Goal: Task Accomplishment & Management: Manage account settings

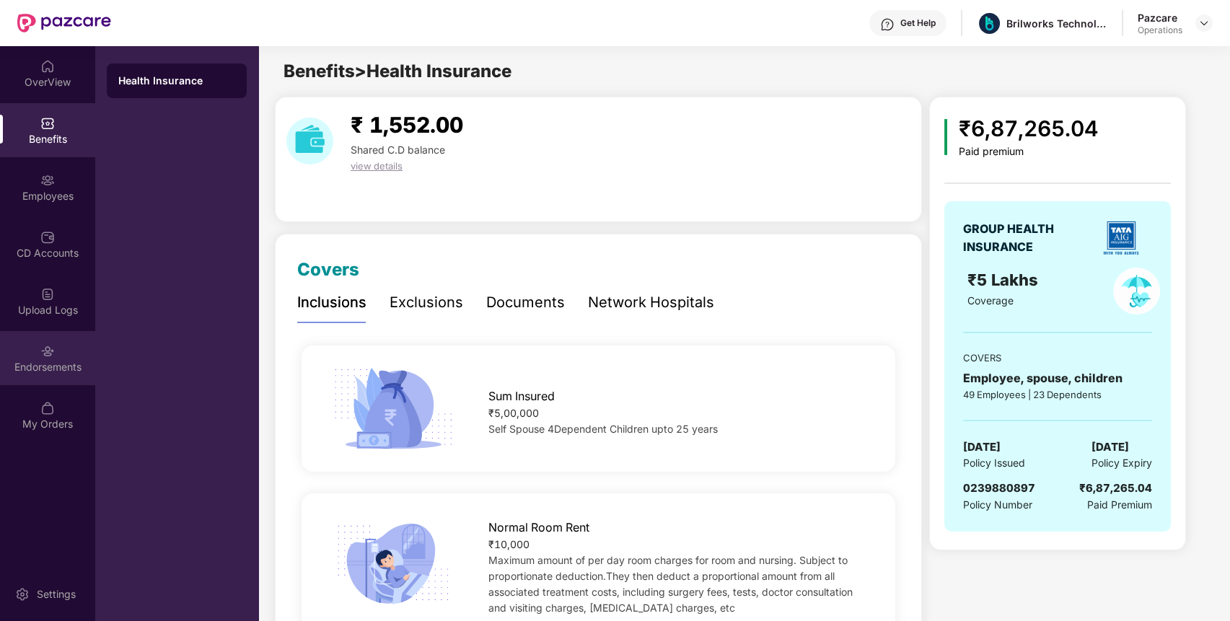
click at [52, 373] on div "Endorsements" at bounding box center [47, 367] width 95 height 14
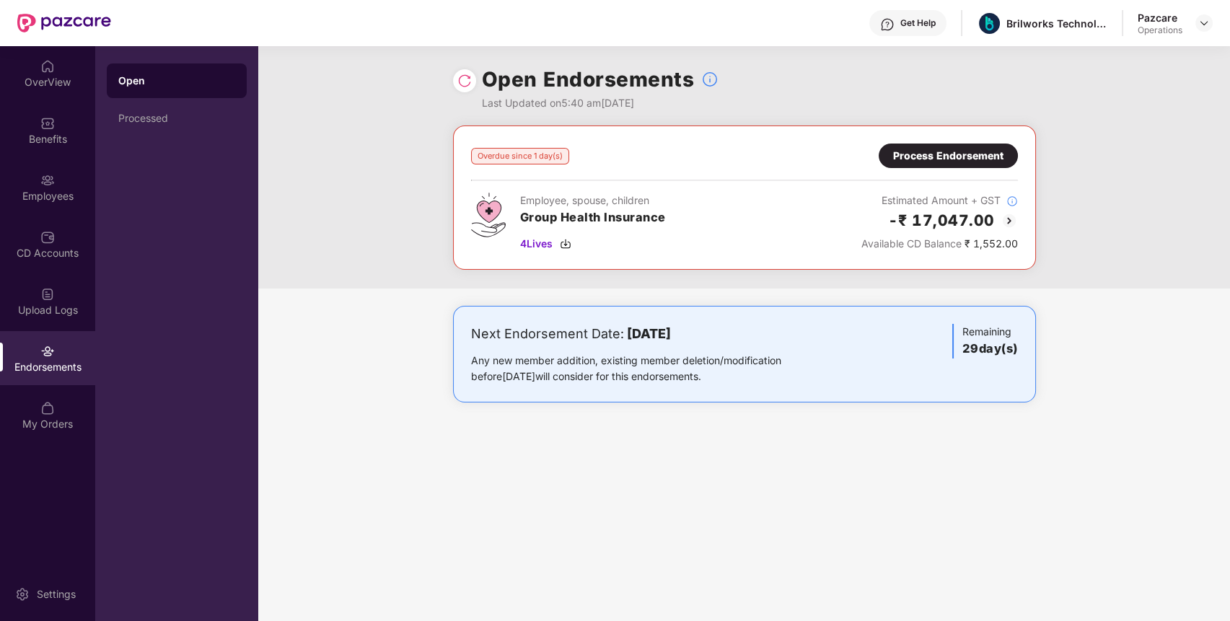
click at [981, 144] on div "Process Endorsement" at bounding box center [948, 156] width 139 height 25
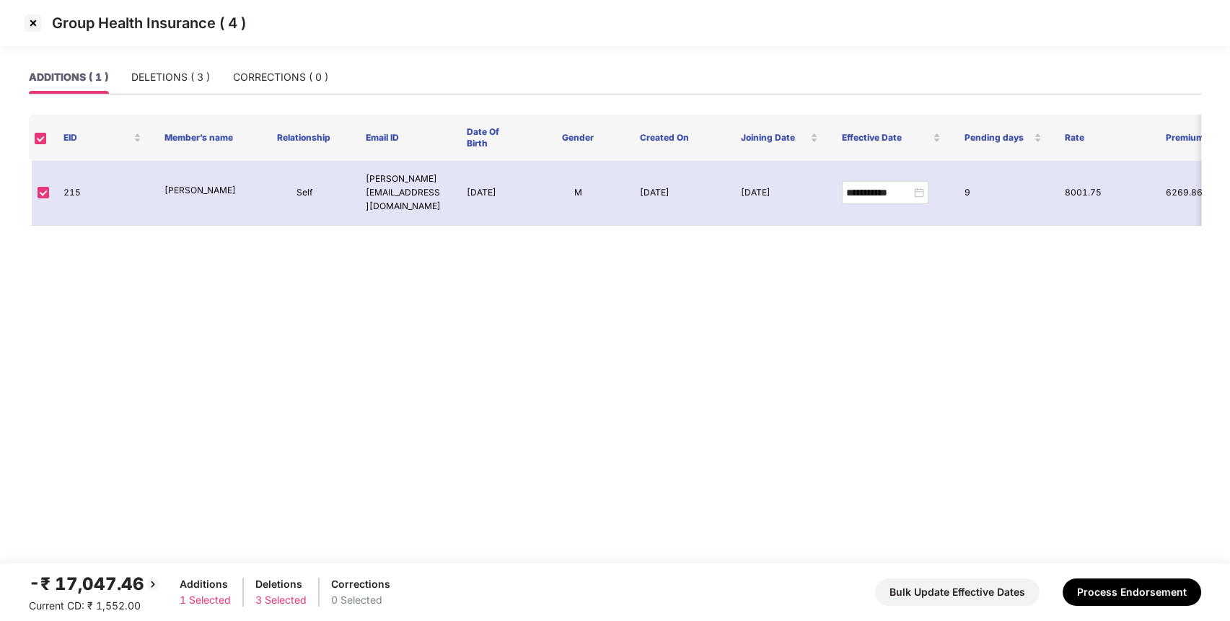
click at [30, 21] on img at bounding box center [33, 23] width 23 height 23
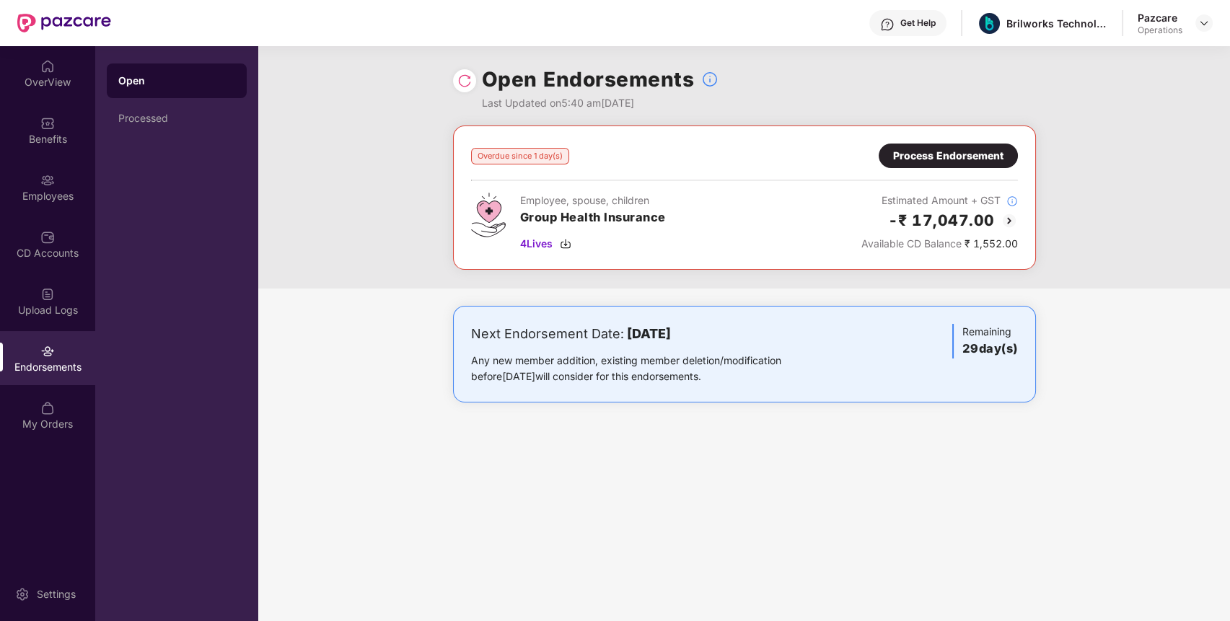
click at [965, 160] on div "Process Endorsement" at bounding box center [948, 156] width 110 height 16
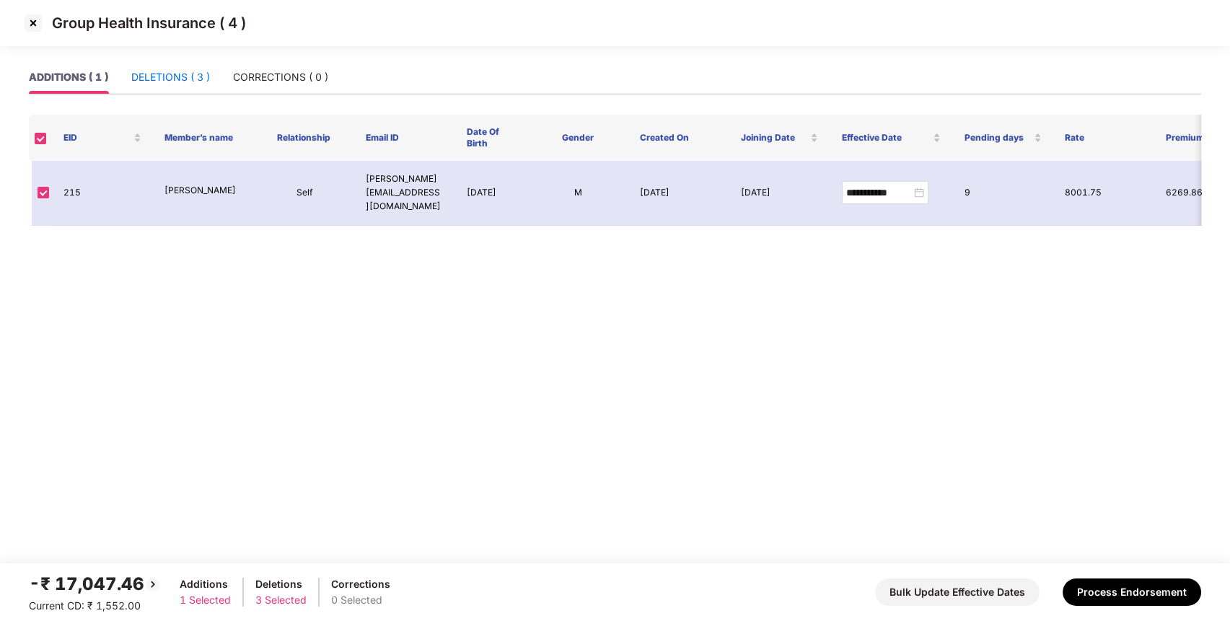
click at [177, 75] on div "DELETIONS ( 3 )" at bounding box center [170, 77] width 79 height 16
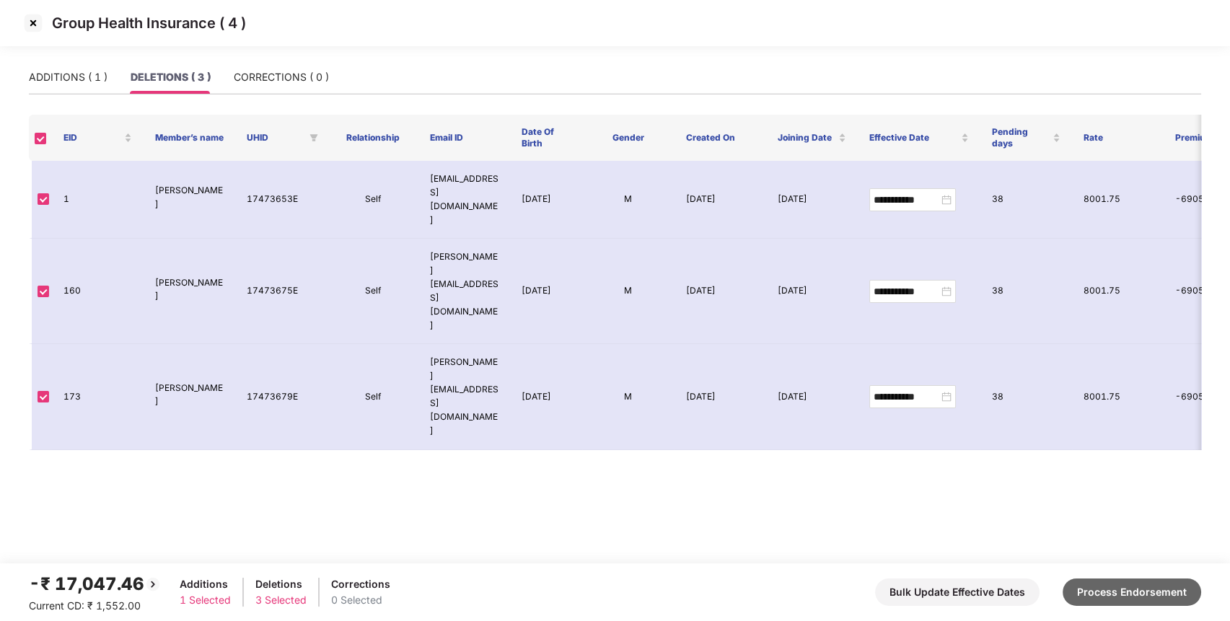
click at [1116, 589] on button "Process Endorsement" at bounding box center [1132, 592] width 139 height 27
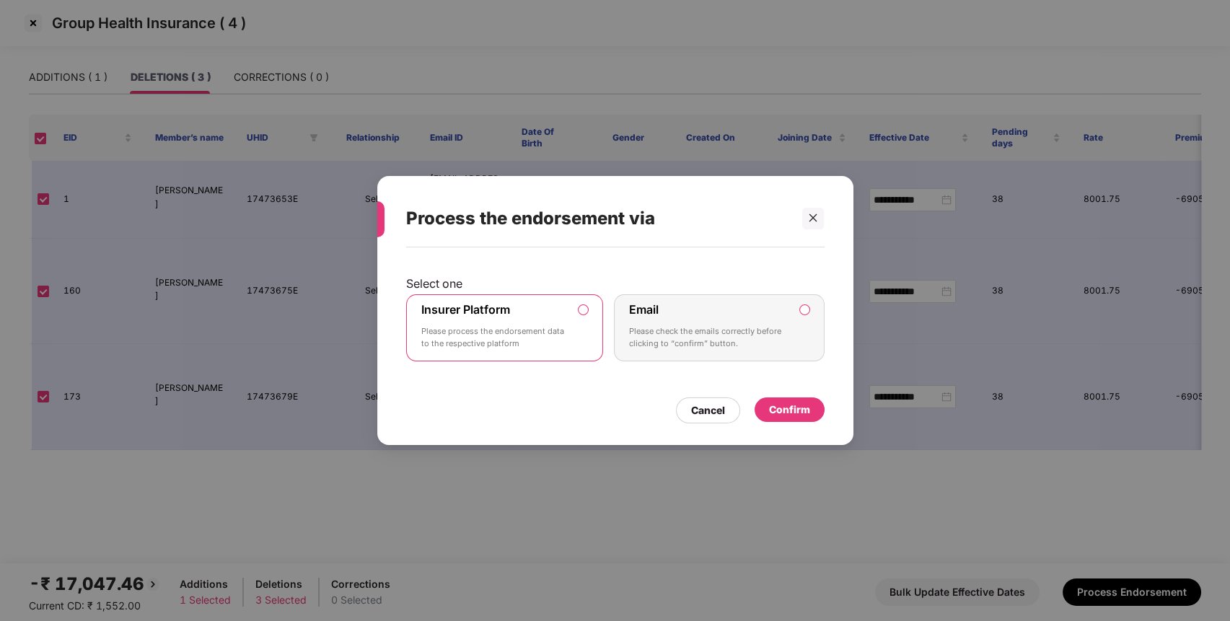
click at [809, 404] on div "Confirm" at bounding box center [790, 409] width 70 height 25
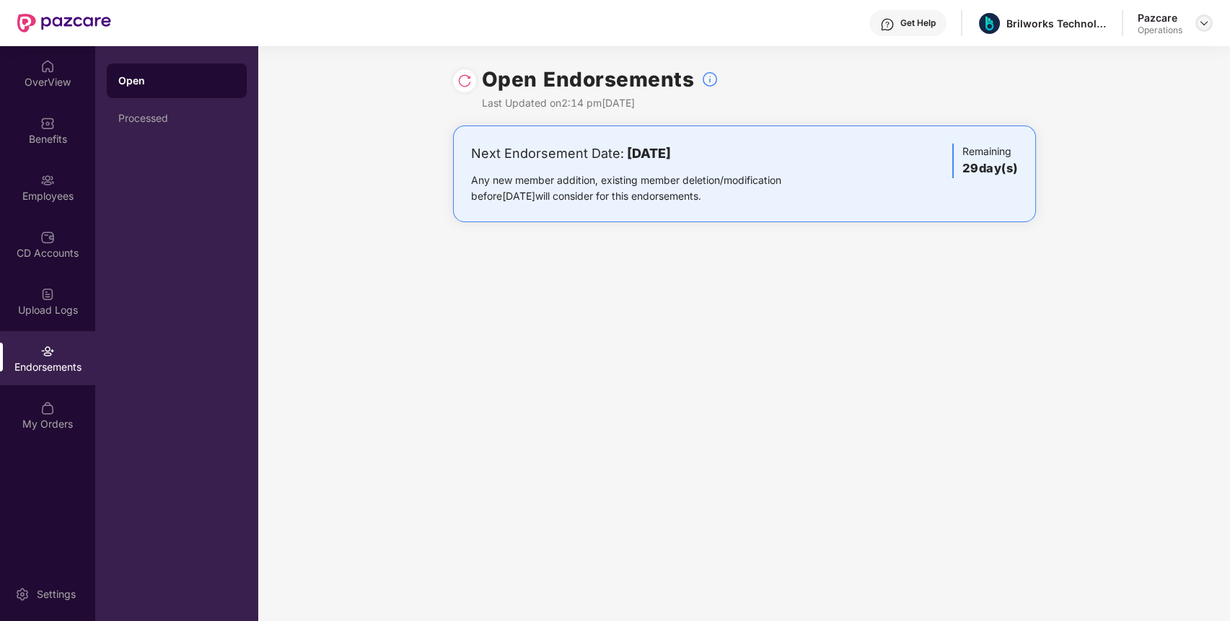
click at [1208, 25] on img at bounding box center [1204, 23] width 12 height 12
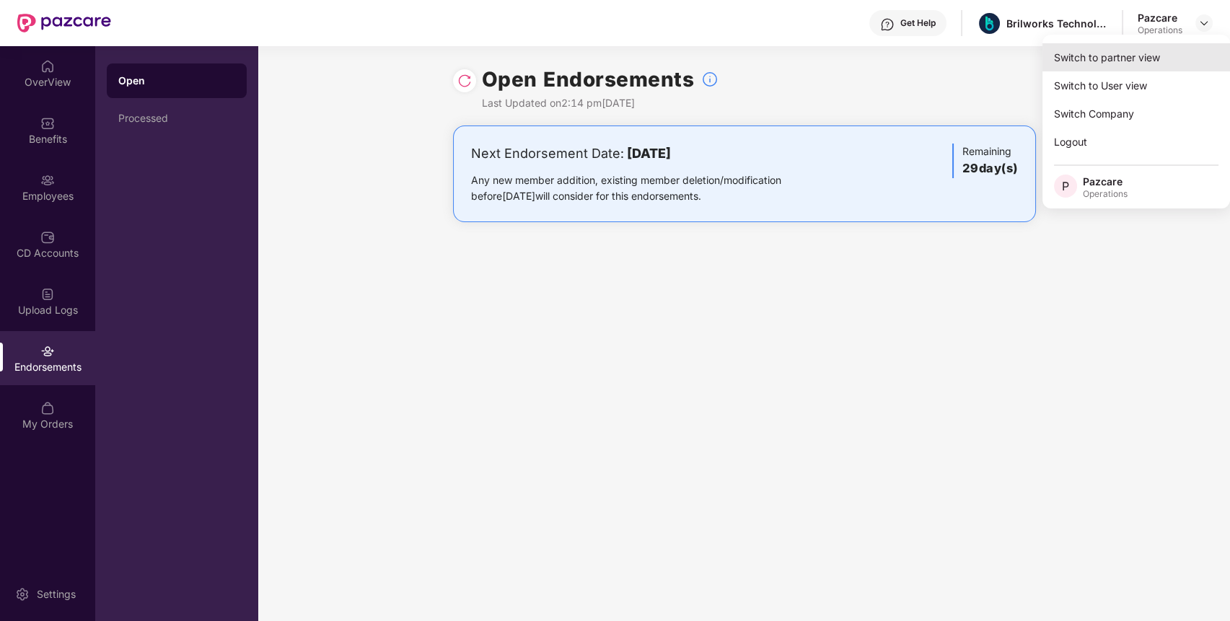
click at [1164, 52] on div "Switch to partner view" at bounding box center [1136, 57] width 188 height 28
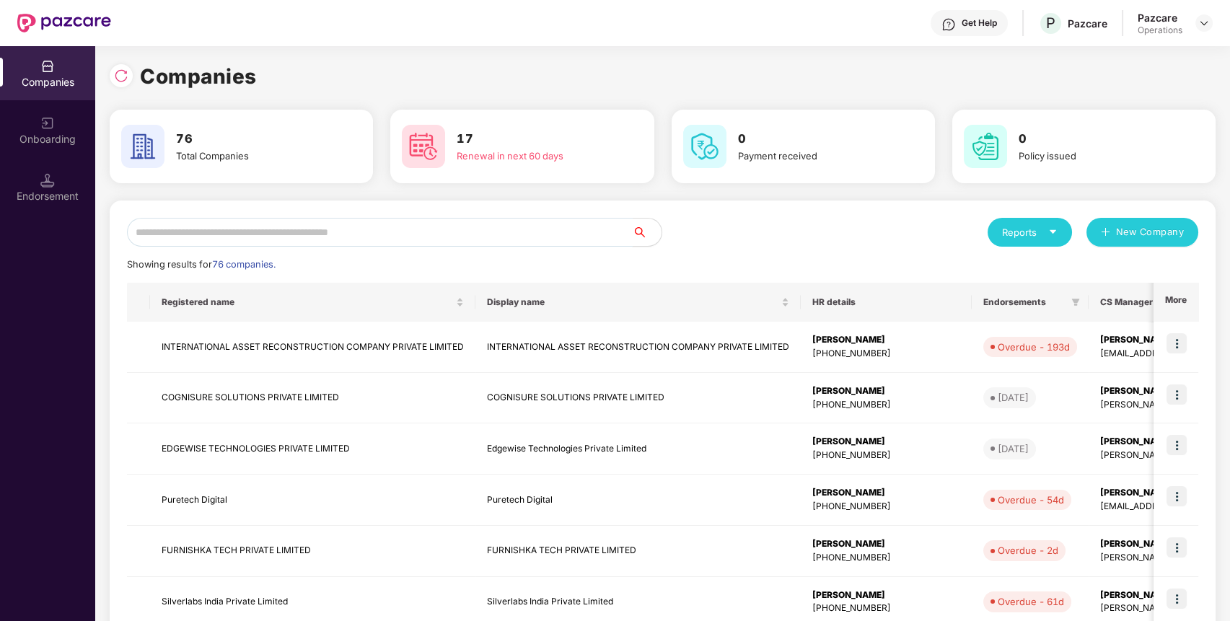
click at [537, 240] on input "text" at bounding box center [380, 232] width 506 height 29
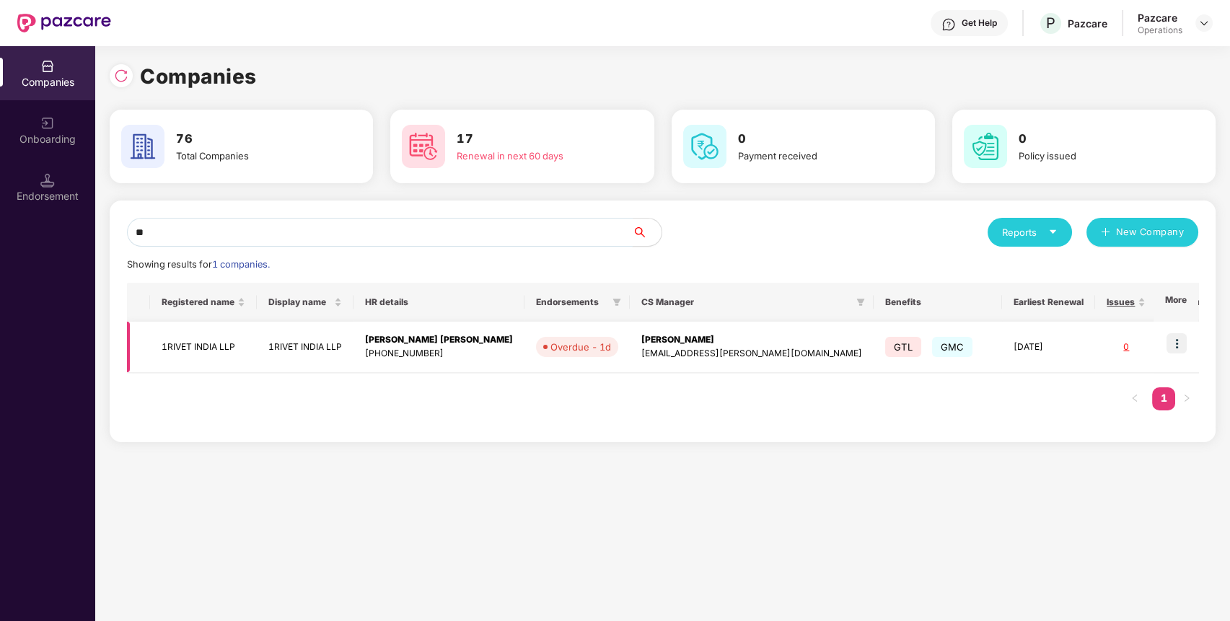
type input "**"
click at [1177, 342] on img at bounding box center [1176, 343] width 20 height 20
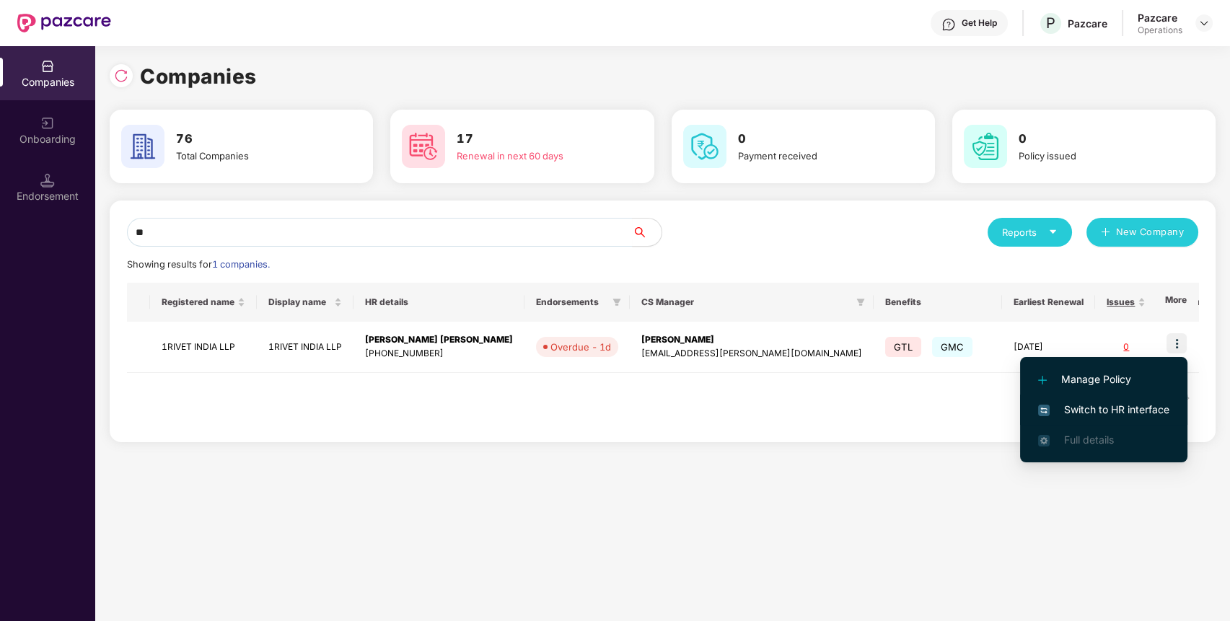
click at [1125, 407] on span "Switch to HR interface" at bounding box center [1103, 410] width 131 height 16
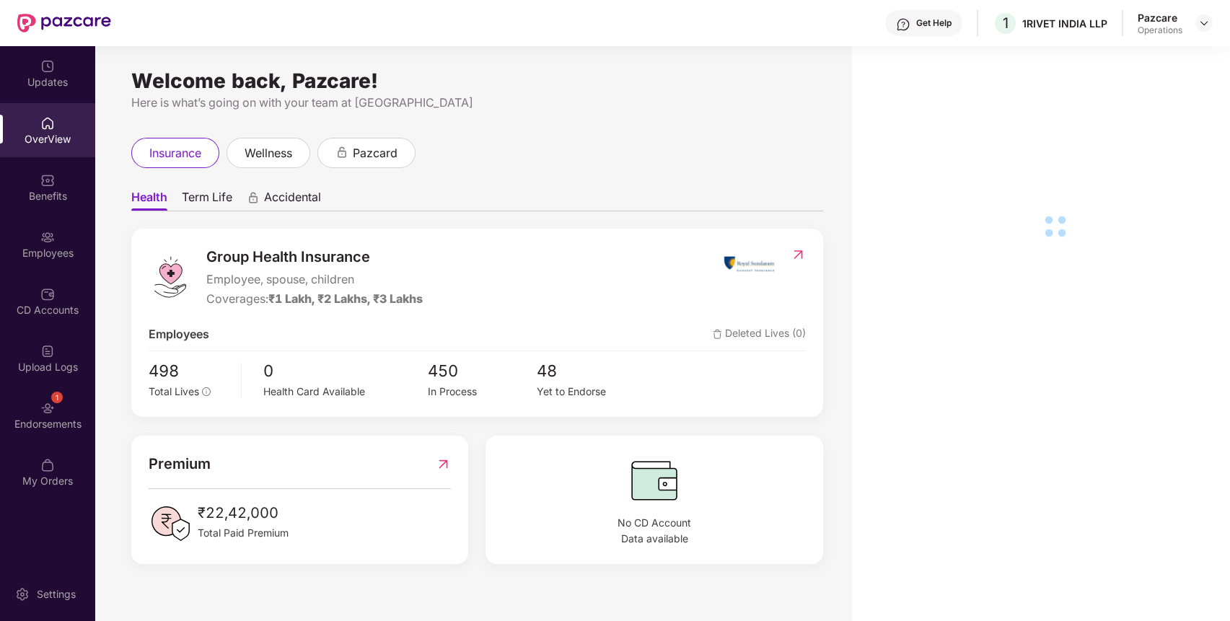
click at [69, 421] on div "Endorsements" at bounding box center [47, 424] width 95 height 14
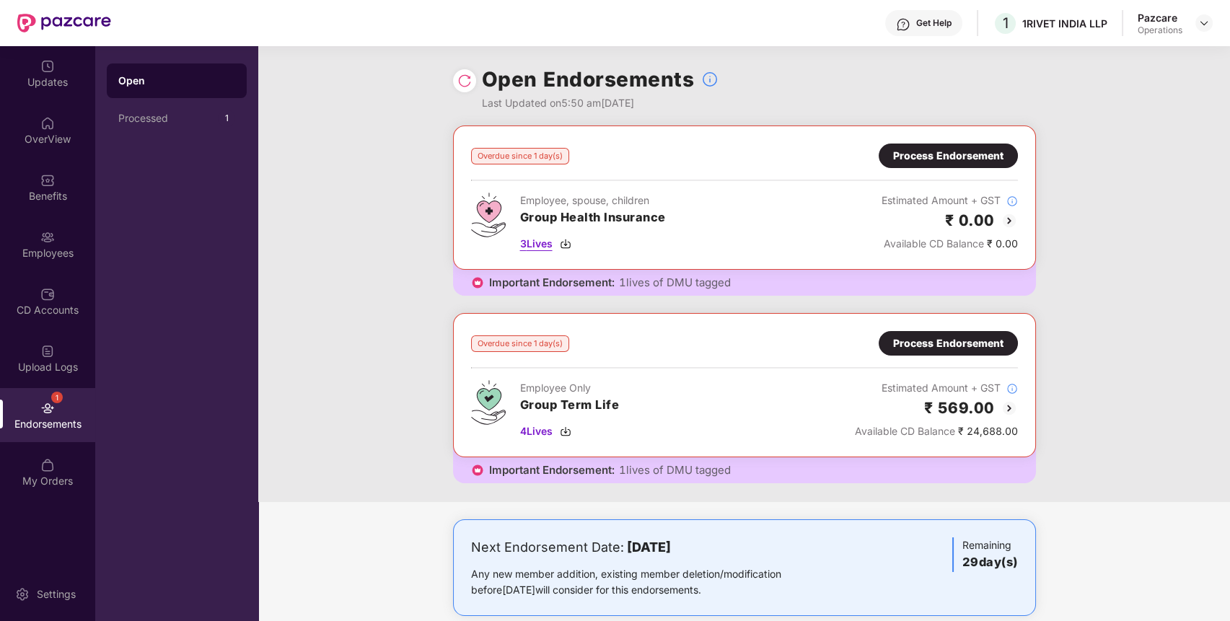
click at [531, 246] on span "3 Lives" at bounding box center [536, 244] width 32 height 16
click at [538, 433] on span "4 Lives" at bounding box center [536, 431] width 32 height 16
click at [52, 164] on div "Benefits" at bounding box center [47, 187] width 95 height 54
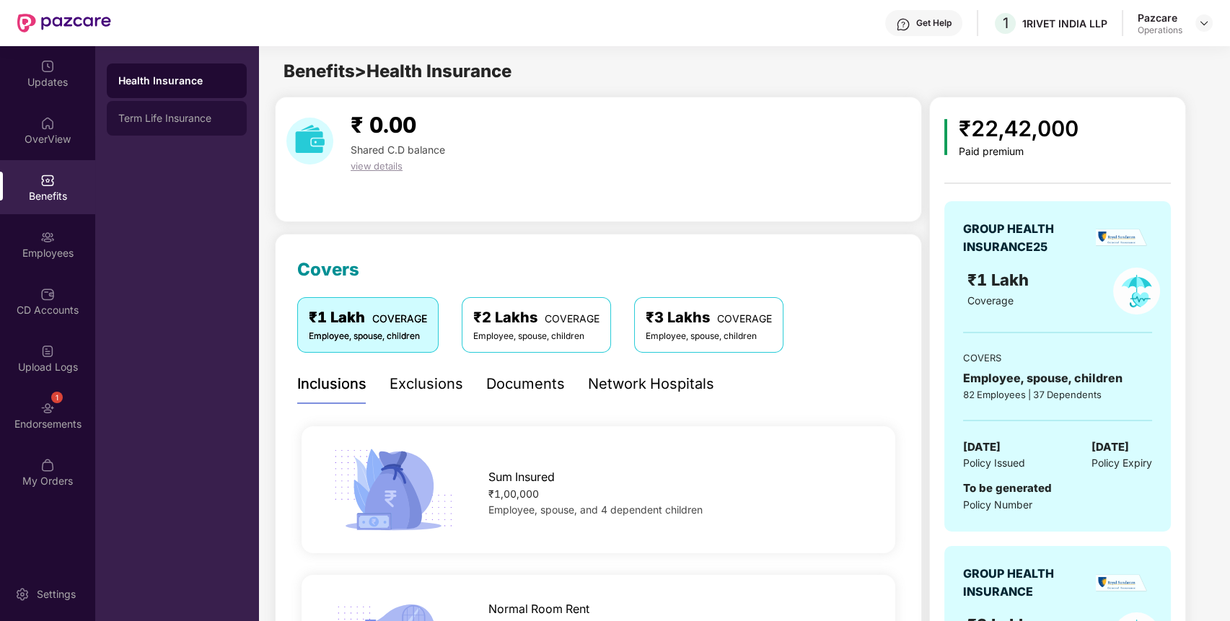
click at [175, 120] on div "Term Life Insurance" at bounding box center [176, 119] width 117 height 12
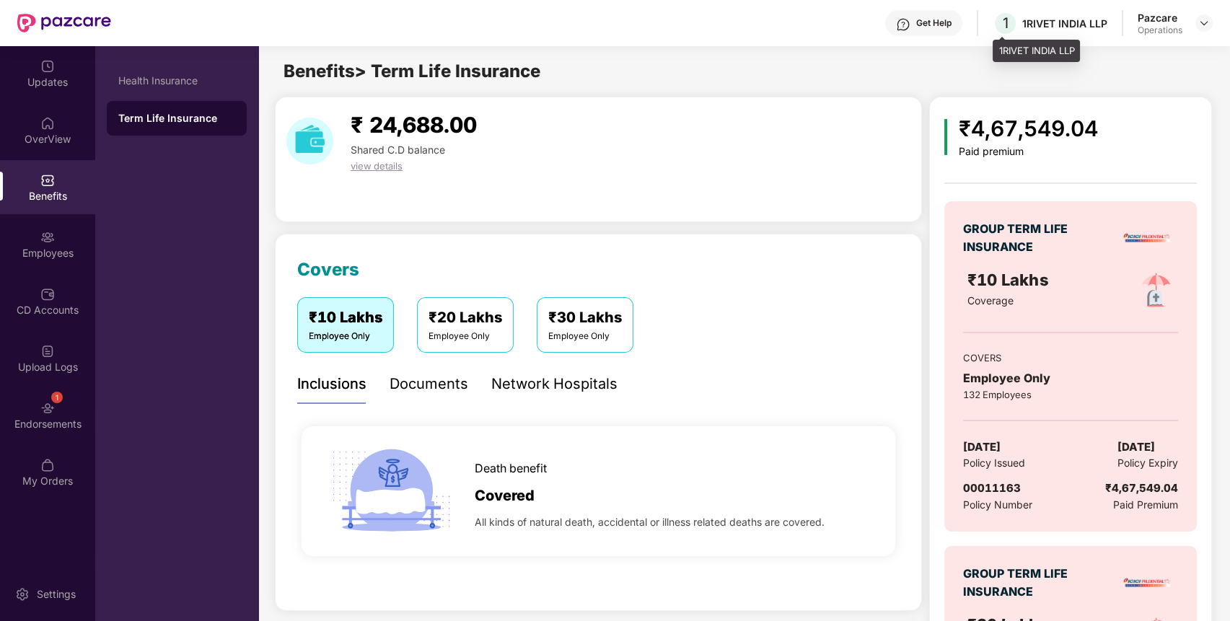
click at [1077, 15] on div "1 1RIVET INDIA LLP" at bounding box center [1050, 23] width 115 height 25
copy div "1RIVET INDIA LLP"
click at [1077, 15] on div "1 1RIVET INDIA LLP" at bounding box center [1050, 23] width 115 height 25
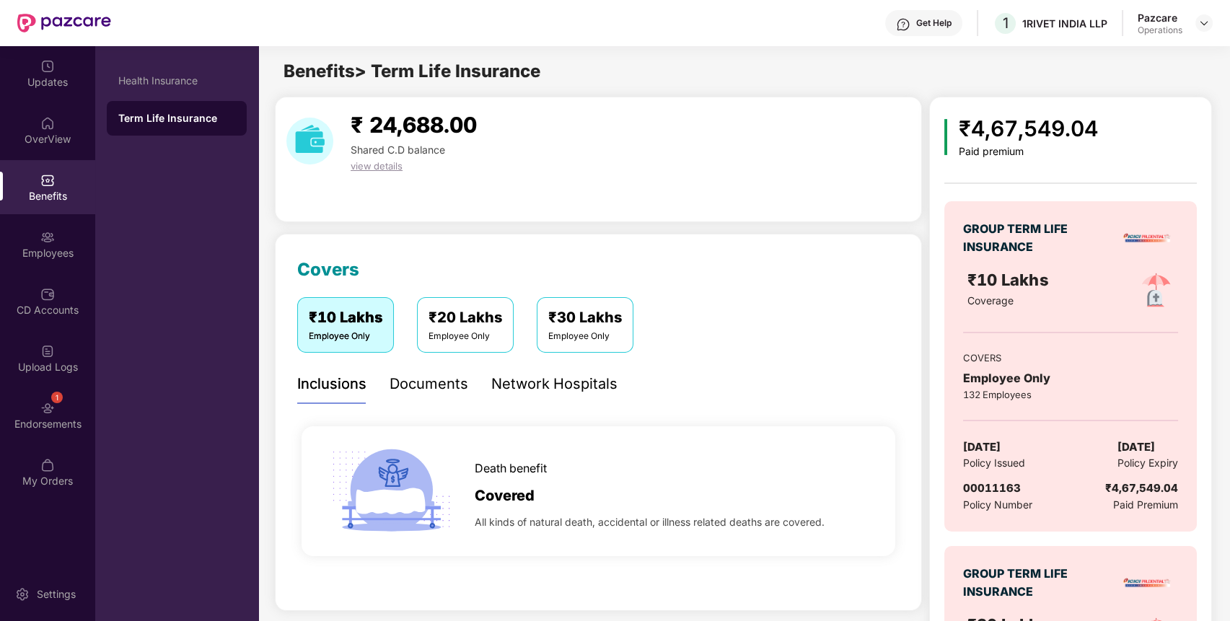
click at [981, 496] on div "00011163" at bounding box center [997, 488] width 69 height 17
copy span "00011163"
click at [1075, 29] on div "1RIVET INDIA LLP" at bounding box center [1064, 24] width 85 height 14
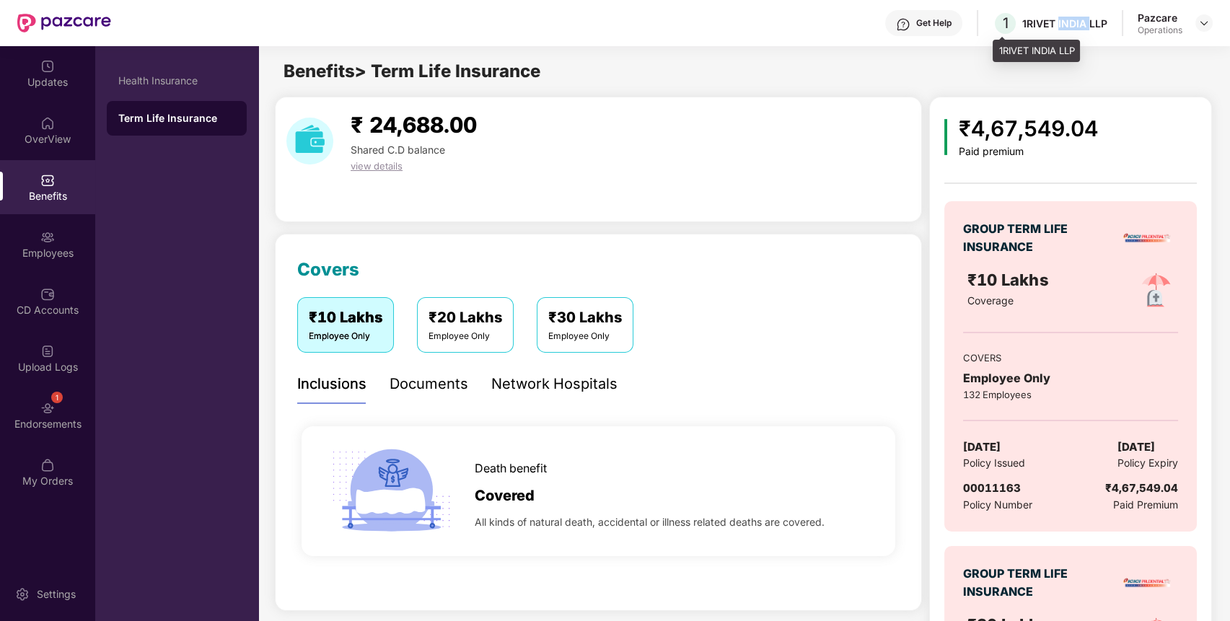
click at [1075, 29] on div "1RIVET INDIA LLP" at bounding box center [1064, 24] width 85 height 14
copy div "1RIVET INDIA LLP"
click at [1075, 29] on div "1RIVET INDIA LLP" at bounding box center [1064, 24] width 85 height 14
click at [987, 485] on span "00011163" at bounding box center [992, 488] width 58 height 14
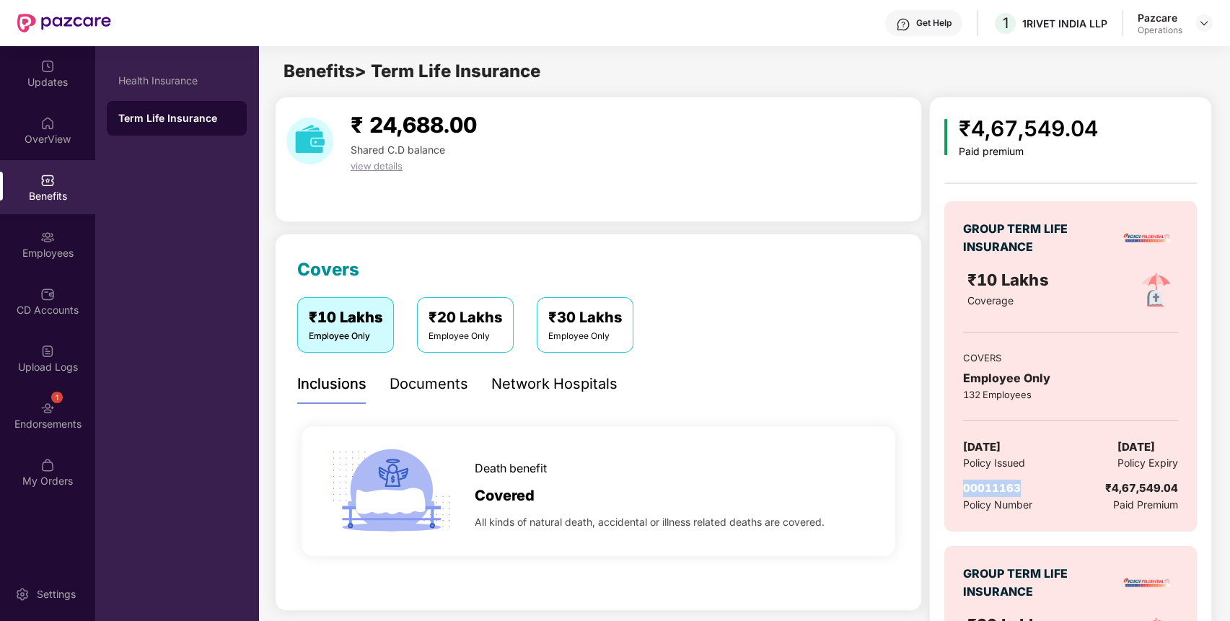
copy span "00011163"
click at [987, 485] on span "00011163" at bounding box center [992, 488] width 58 height 14
click at [79, 421] on div "Endorsements" at bounding box center [47, 424] width 95 height 14
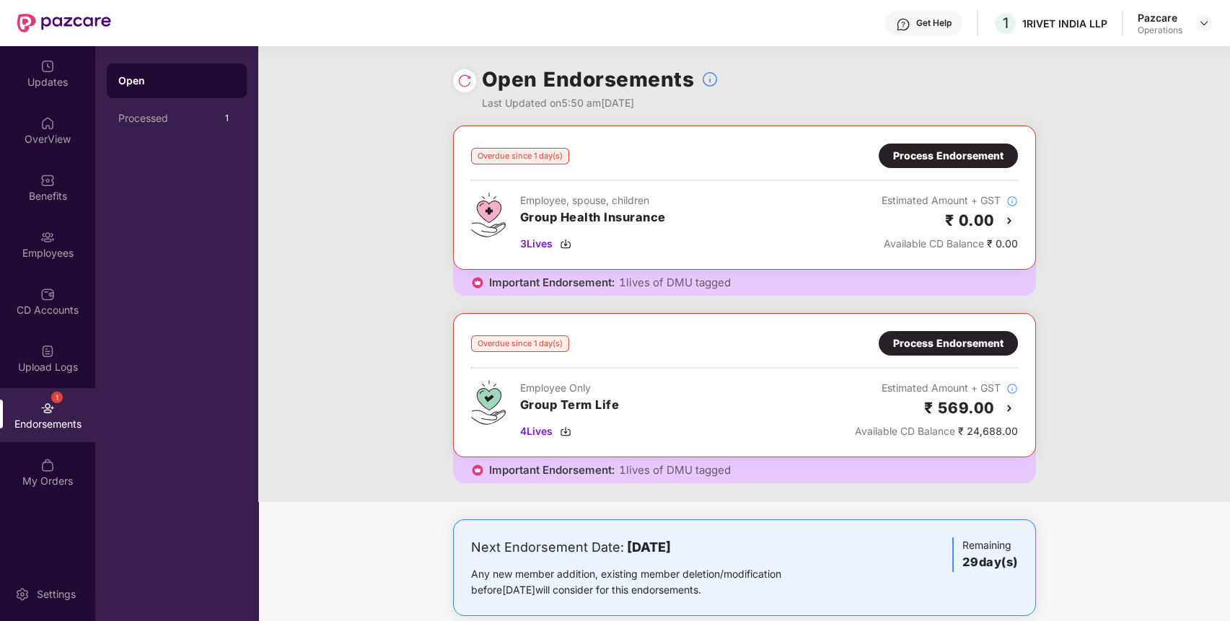
click at [933, 347] on div "Process Endorsement" at bounding box center [948, 343] width 110 height 16
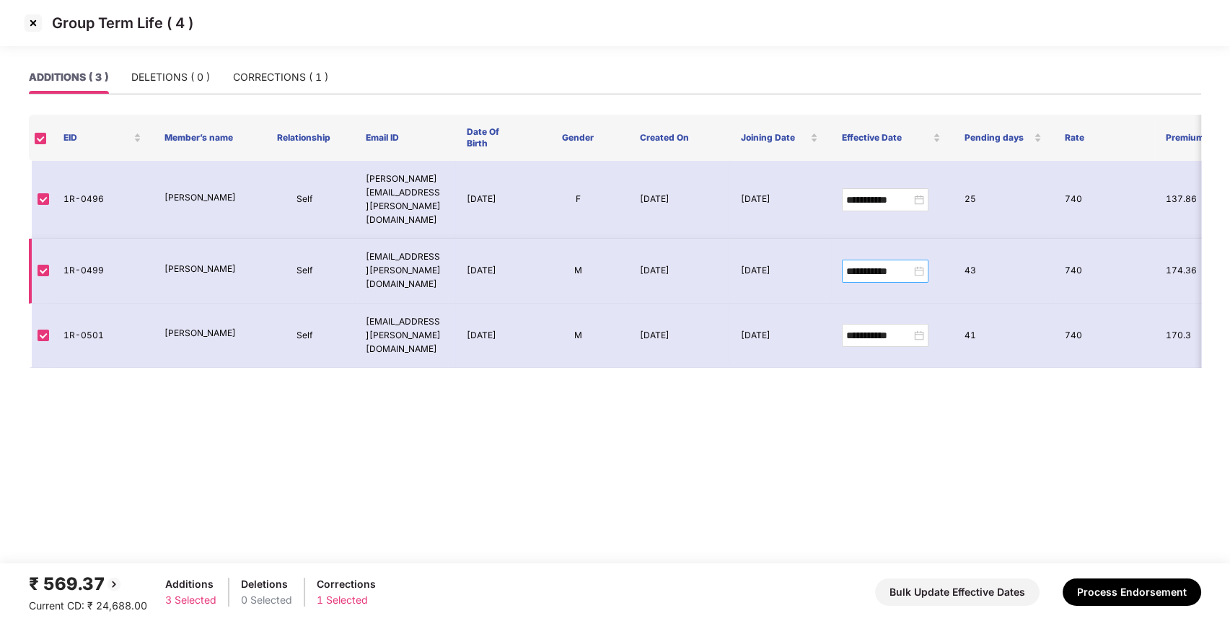
click at [926, 260] on div "**********" at bounding box center [885, 271] width 87 height 23
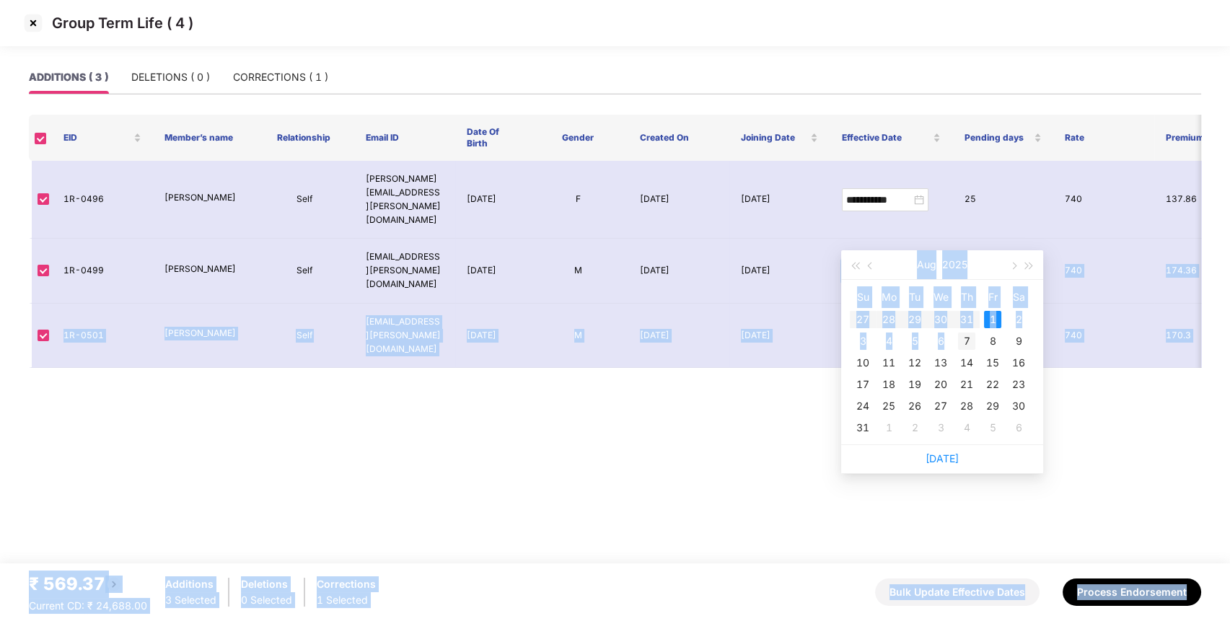
drag, startPoint x: 926, startPoint y: 233, endPoint x: 972, endPoint y: 337, distance: 113.7
click at [972, 337] on body "**********" at bounding box center [615, 310] width 1230 height 621
type input "**********"
click at [866, 340] on div "3" at bounding box center [862, 341] width 17 height 17
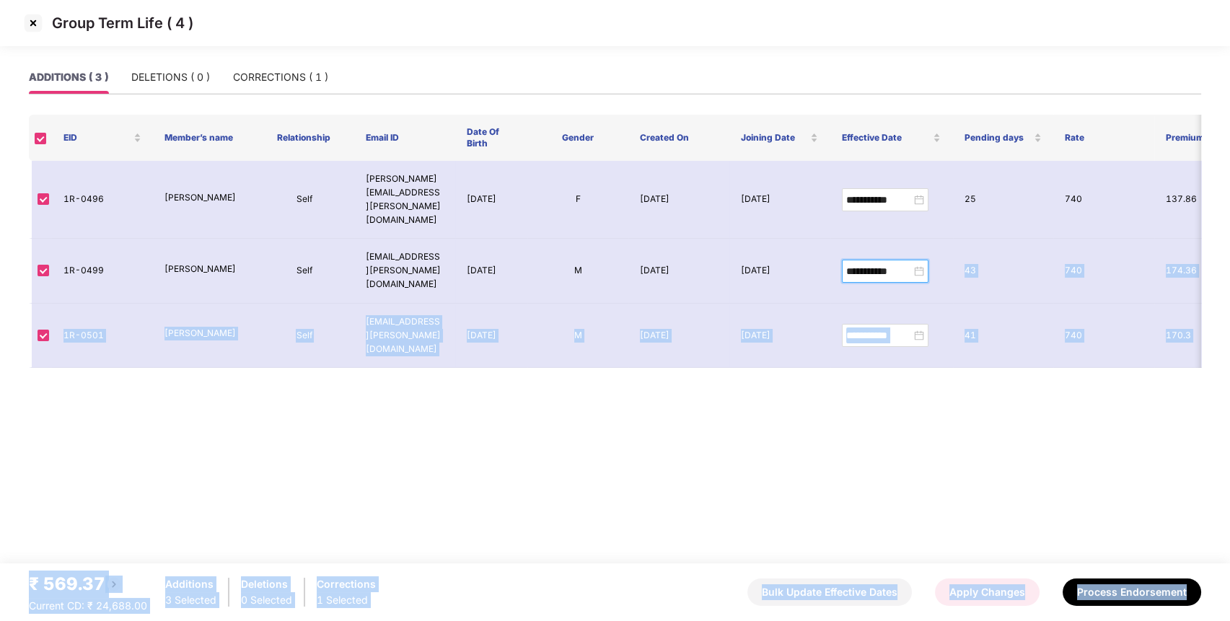
click at [1014, 589] on button "Apply Changes" at bounding box center [987, 592] width 105 height 27
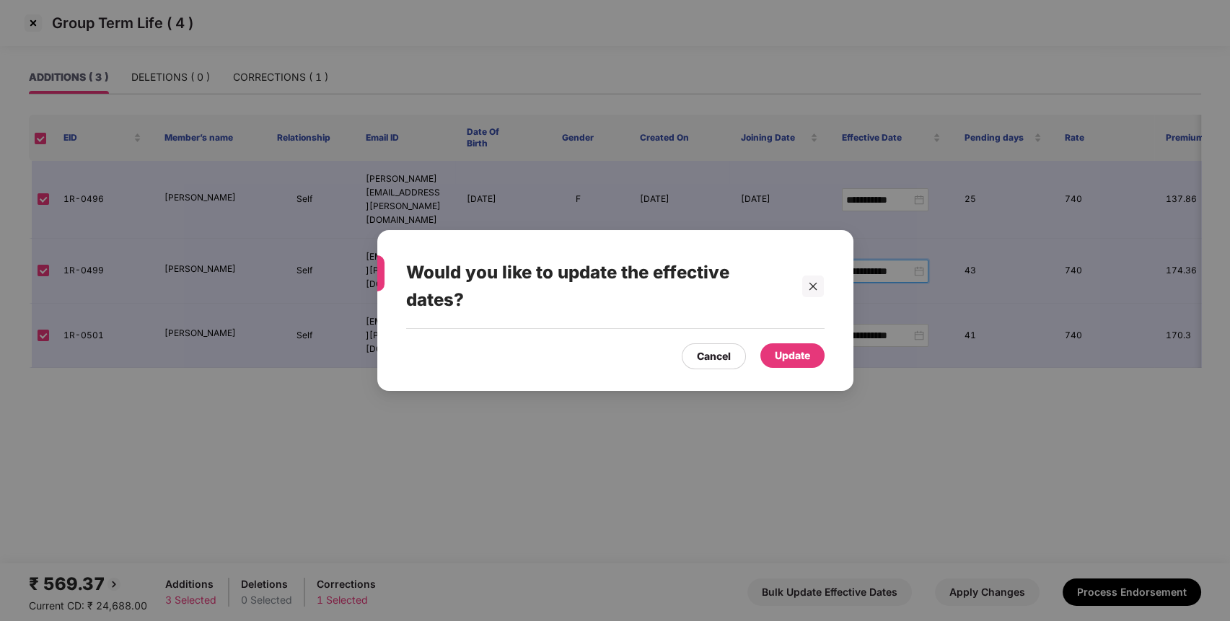
click at [801, 367] on div "Update" at bounding box center [792, 355] width 64 height 25
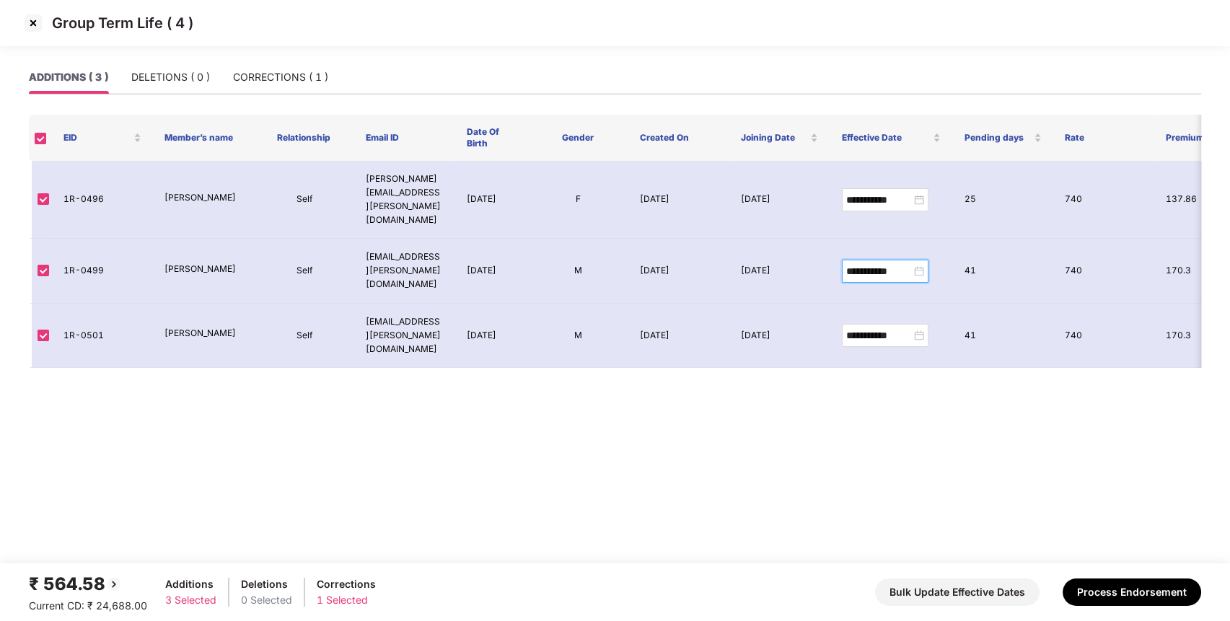
click at [801, 367] on main "**********" at bounding box center [615, 312] width 1230 height 503
click at [1099, 594] on button "Process Endorsement" at bounding box center [1132, 592] width 139 height 27
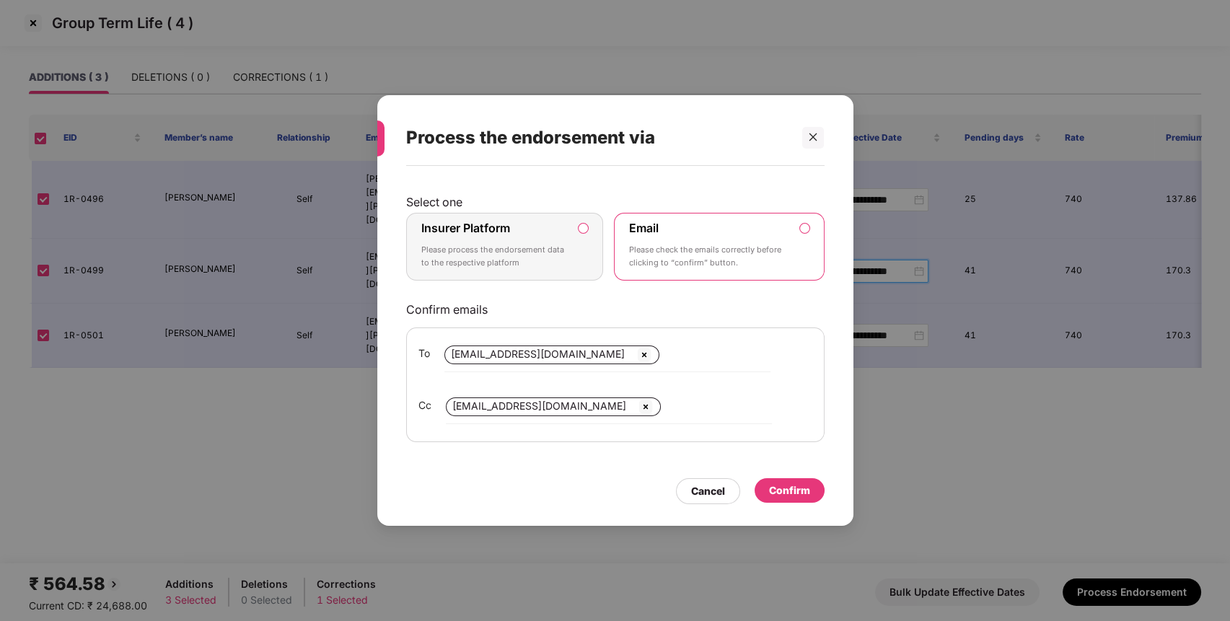
click at [501, 216] on label "Insurer Platform Please process the endorsement data to the respective platform" at bounding box center [505, 247] width 198 height 68
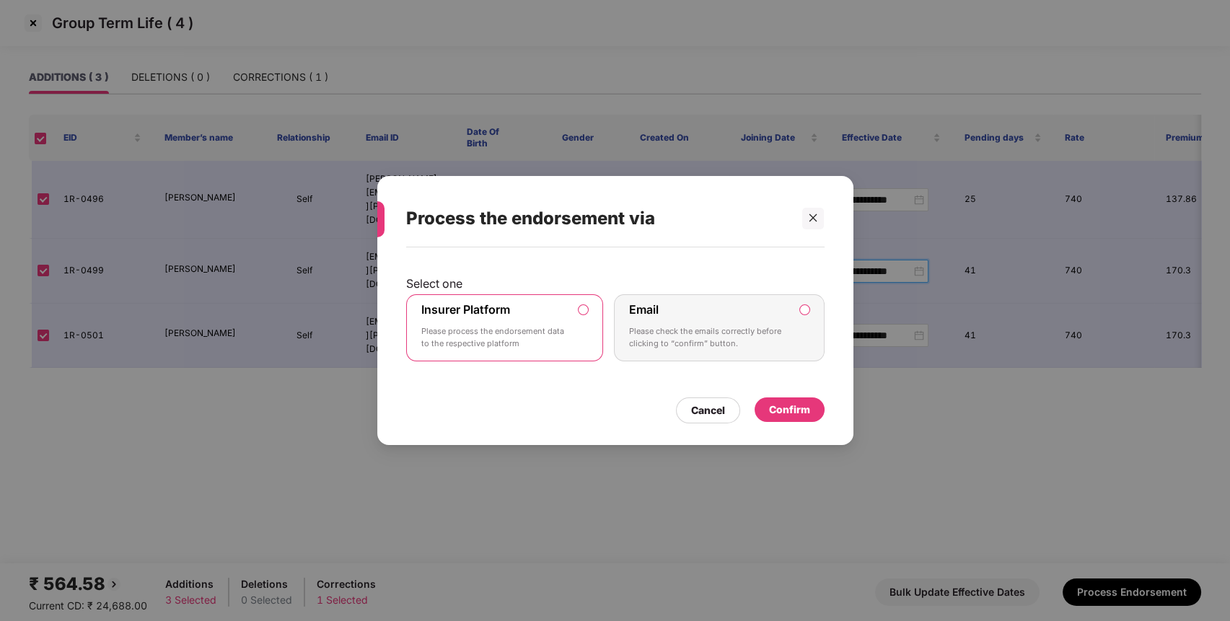
click at [795, 410] on div "Confirm" at bounding box center [789, 410] width 41 height 16
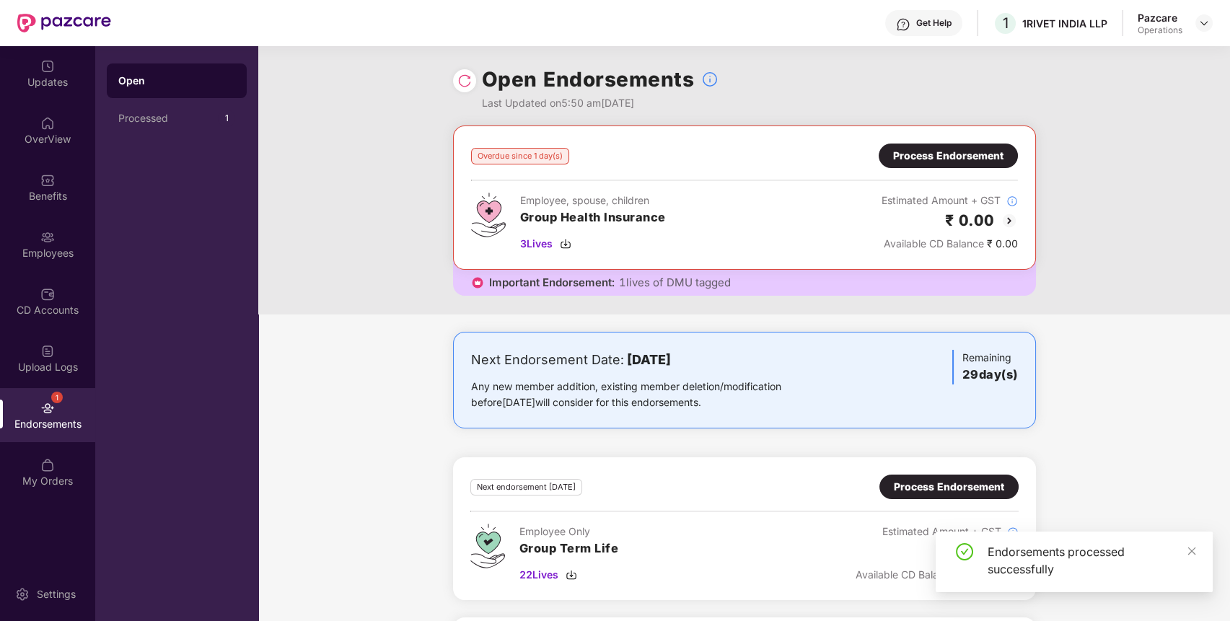
click at [58, 423] on div "Endorsements" at bounding box center [47, 424] width 95 height 14
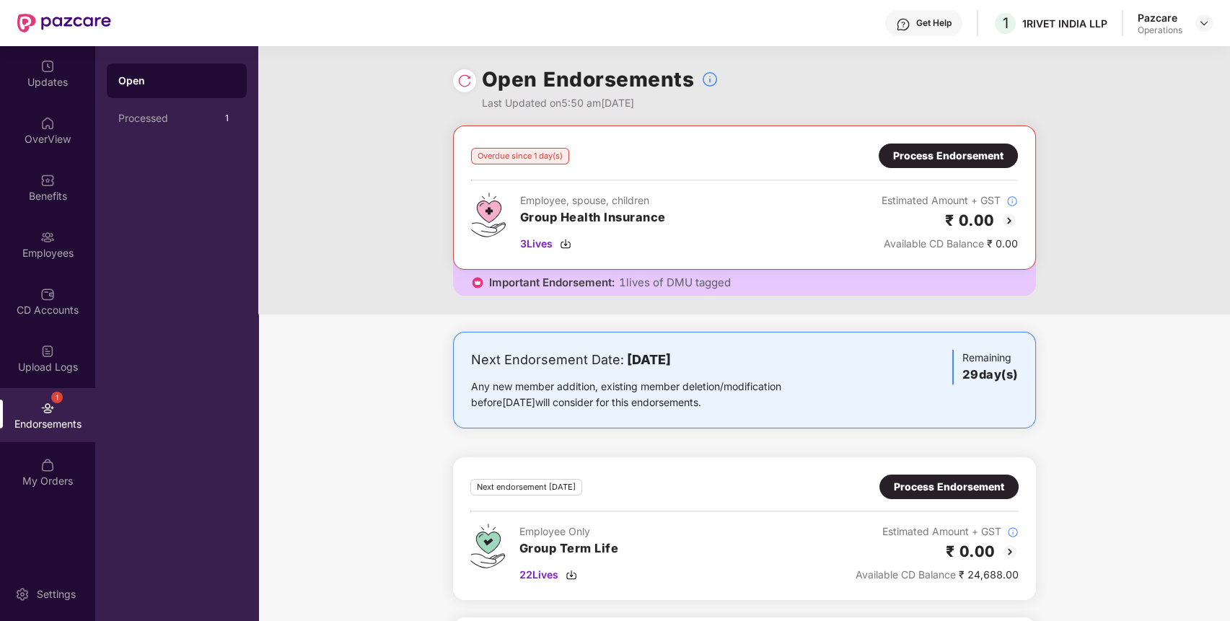
click at [812, 453] on div "Next Endorsement Date: [DATE] Any new member addition, existing member deletion…" at bounding box center [744, 555] width 972 height 446
click at [1201, 21] on img at bounding box center [1204, 23] width 12 height 12
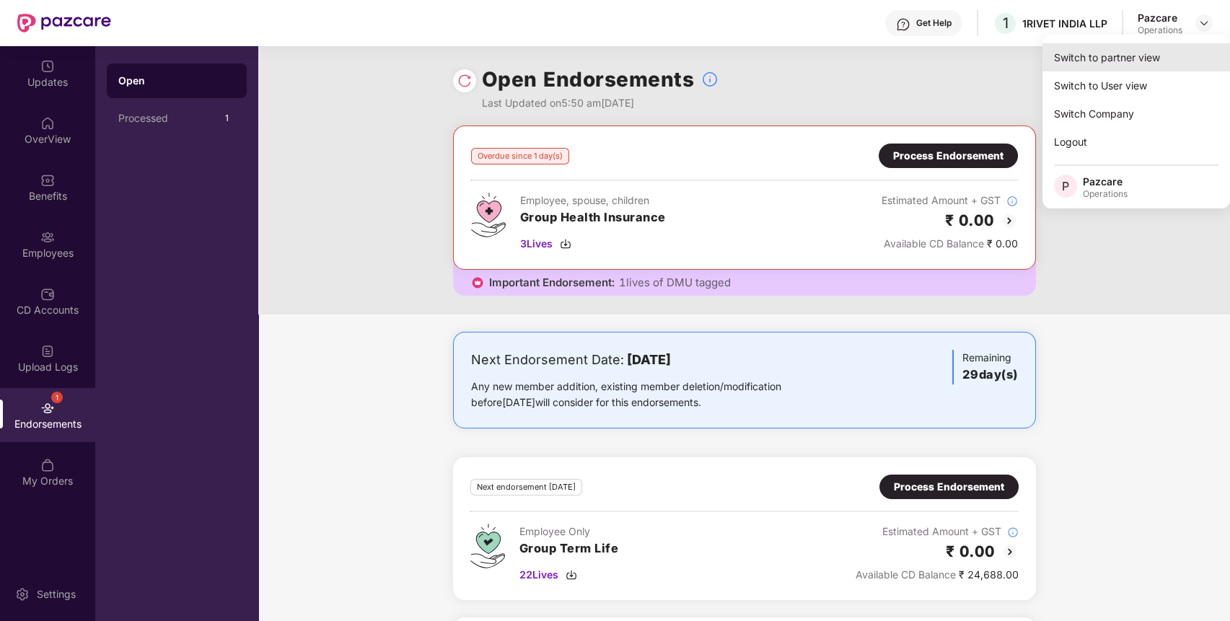
click at [1189, 57] on div "Switch to partner view" at bounding box center [1136, 57] width 188 height 28
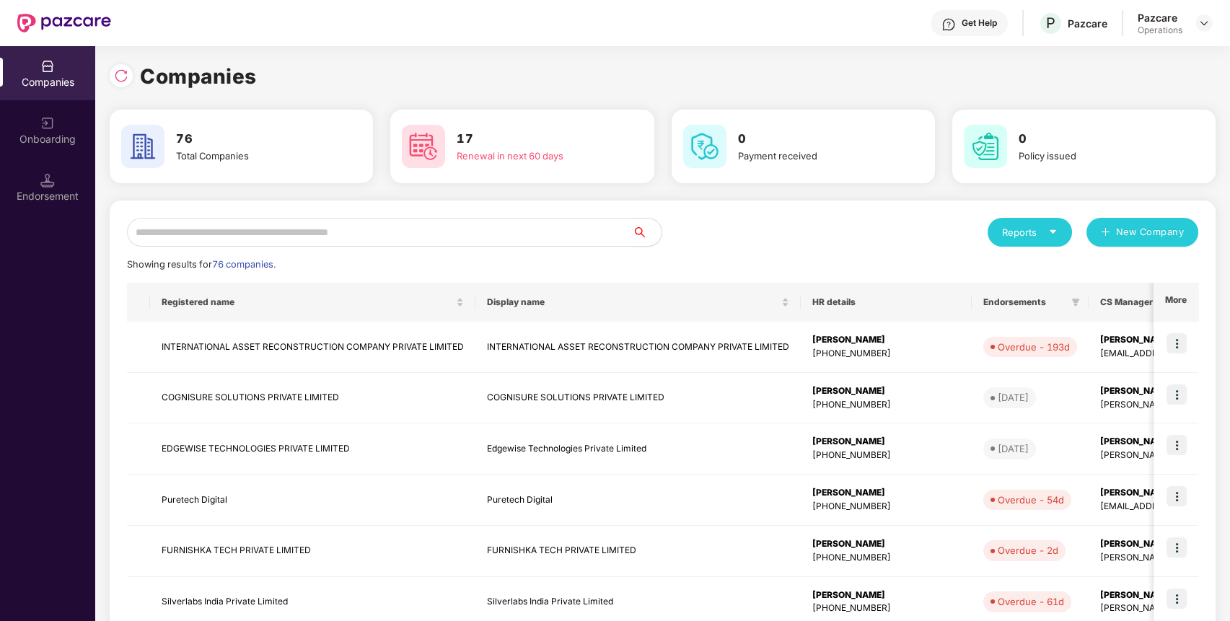
click at [572, 243] on input "text" at bounding box center [380, 232] width 506 height 29
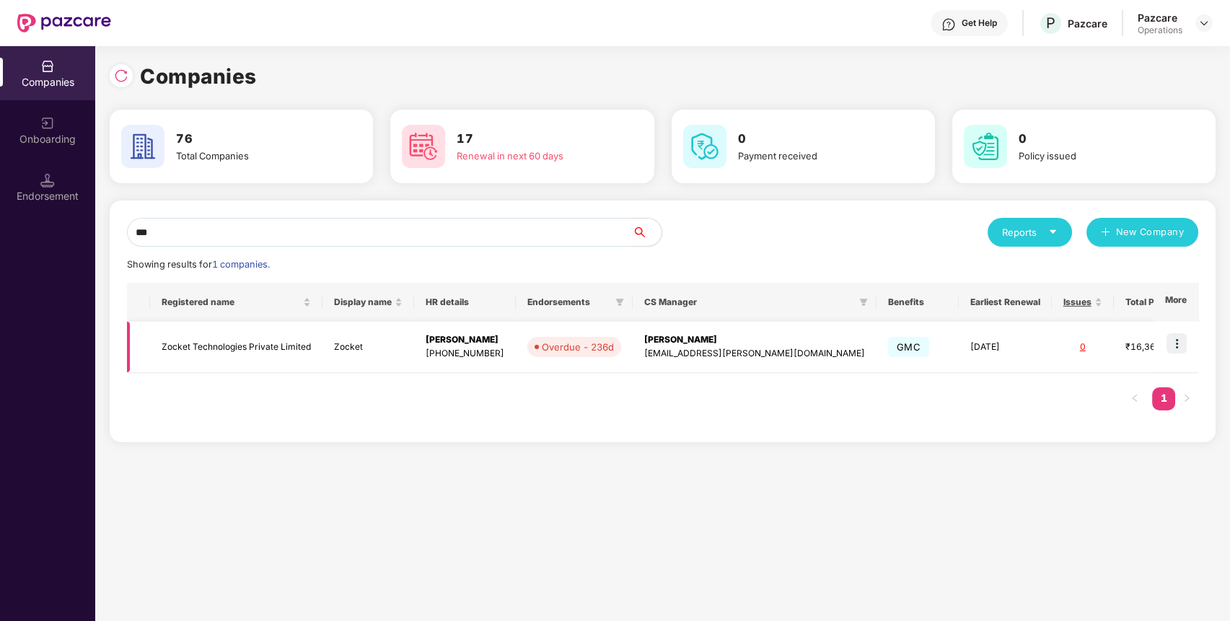
type input "***"
click at [1176, 342] on img at bounding box center [1176, 343] width 20 height 20
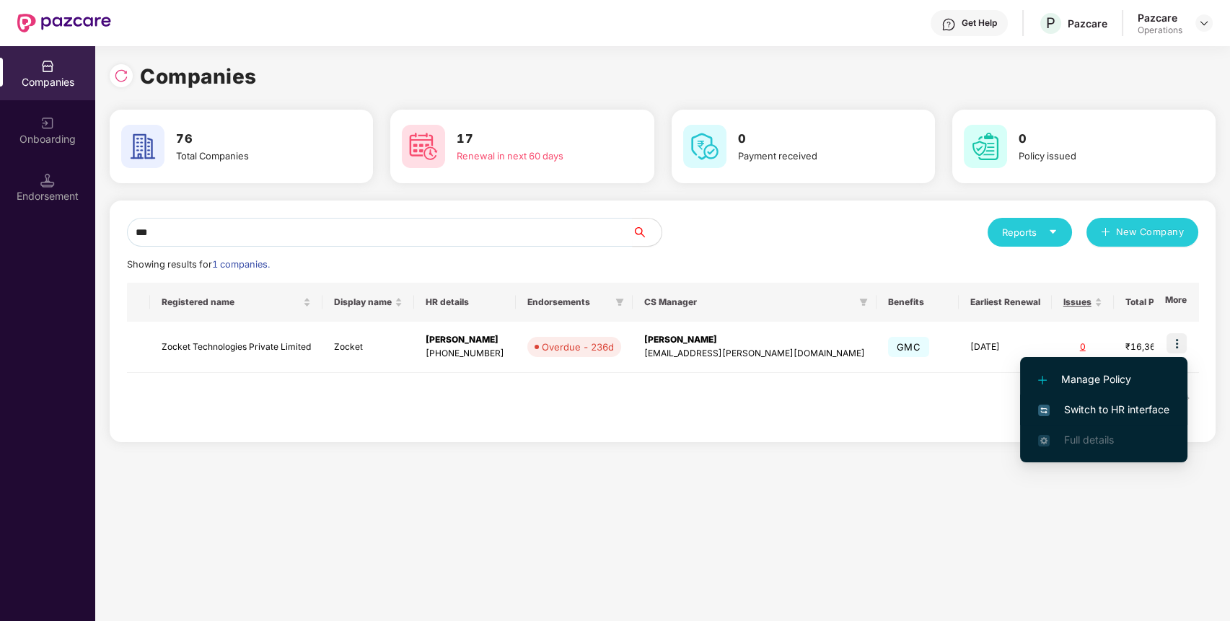
click at [1140, 400] on li "Switch to HR interface" at bounding box center [1103, 410] width 167 height 30
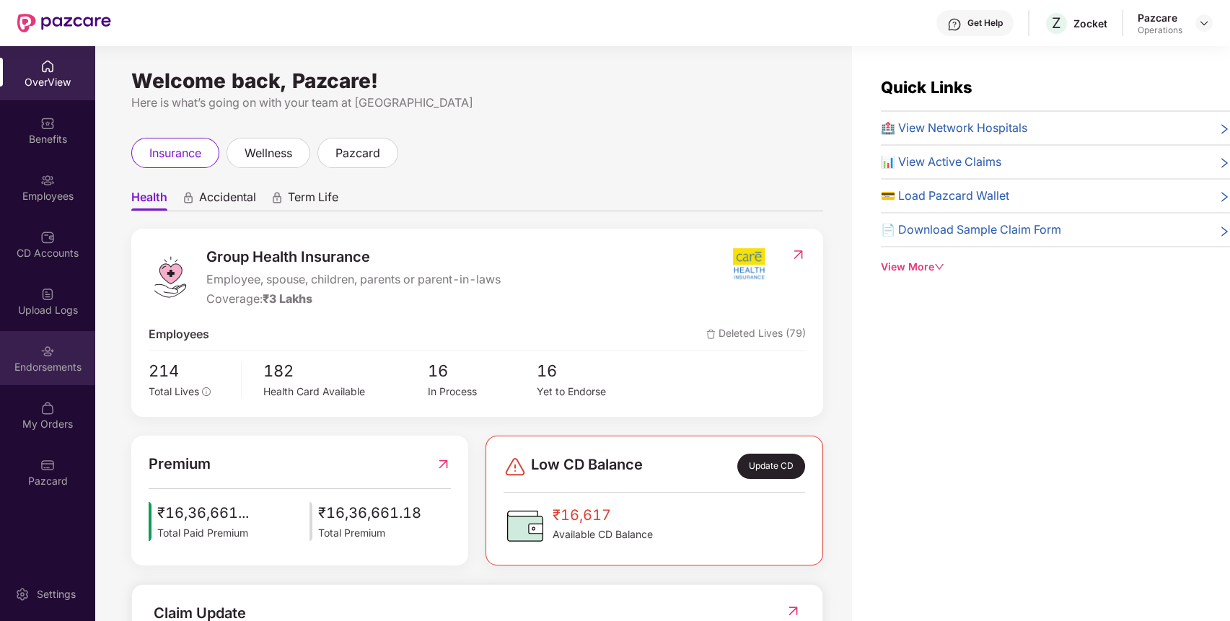
click at [71, 346] on div "Endorsements" at bounding box center [47, 358] width 95 height 54
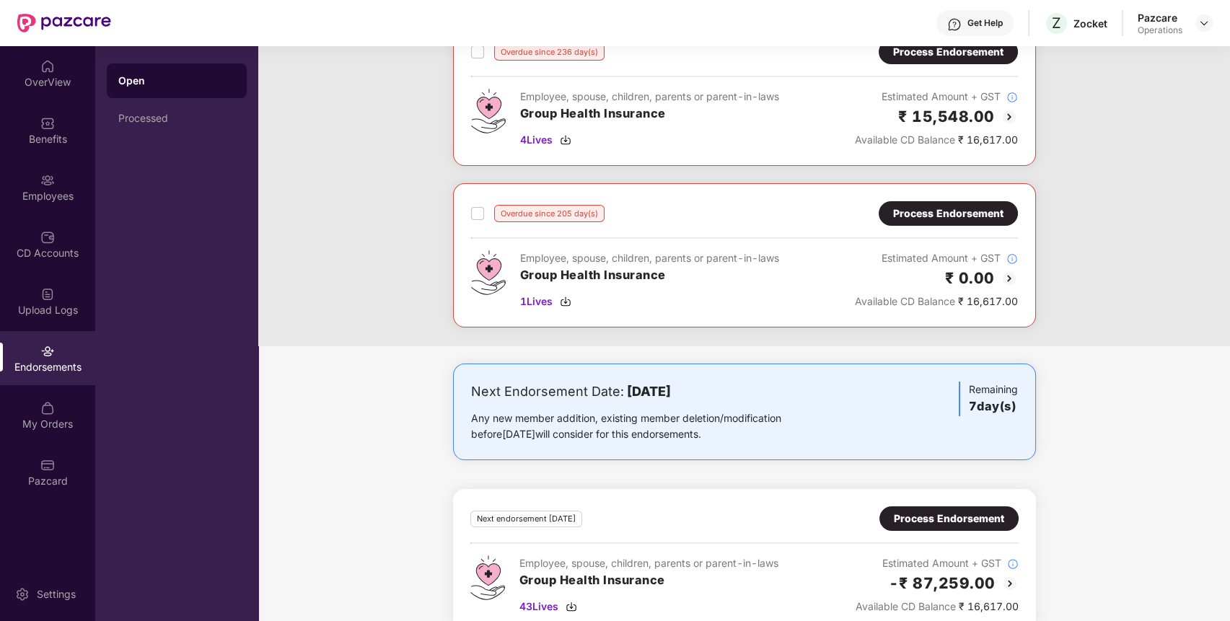
scroll to position [131, 0]
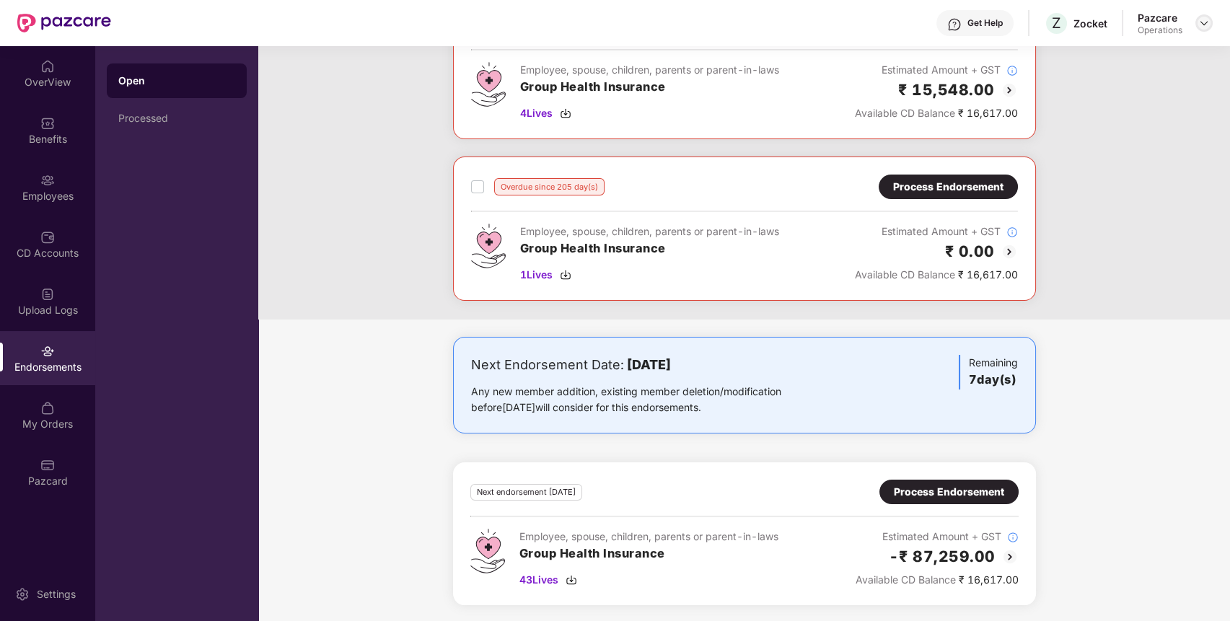
click at [1207, 17] on div at bounding box center [1203, 22] width 17 height 17
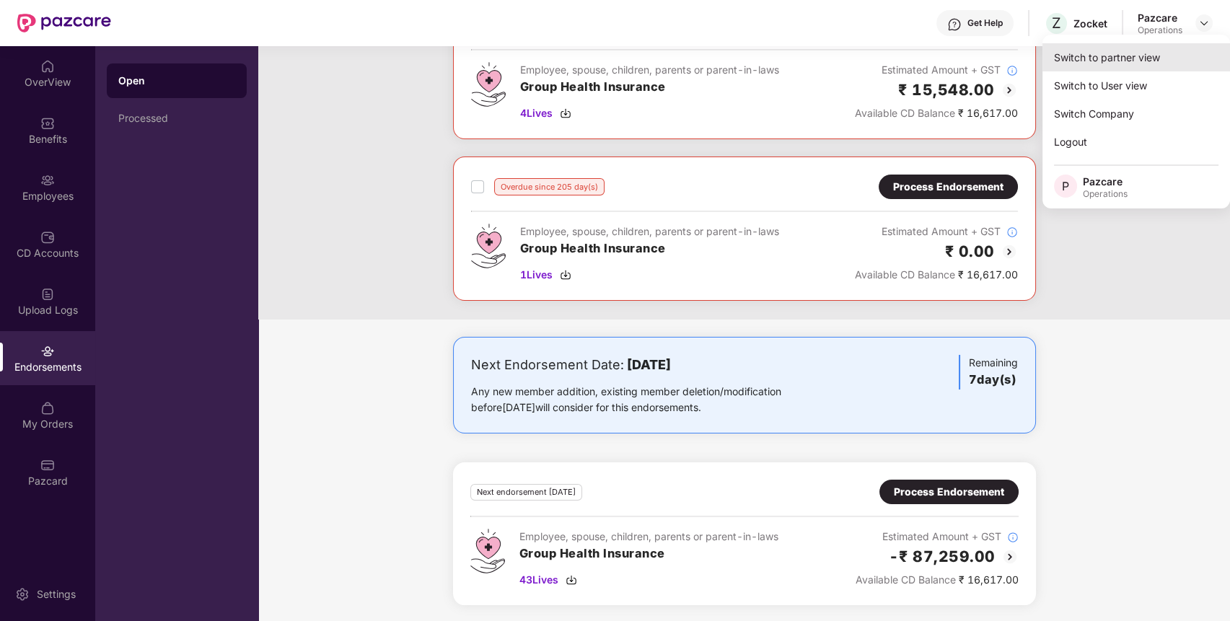
click at [1151, 52] on div "Switch to partner view" at bounding box center [1136, 57] width 188 height 28
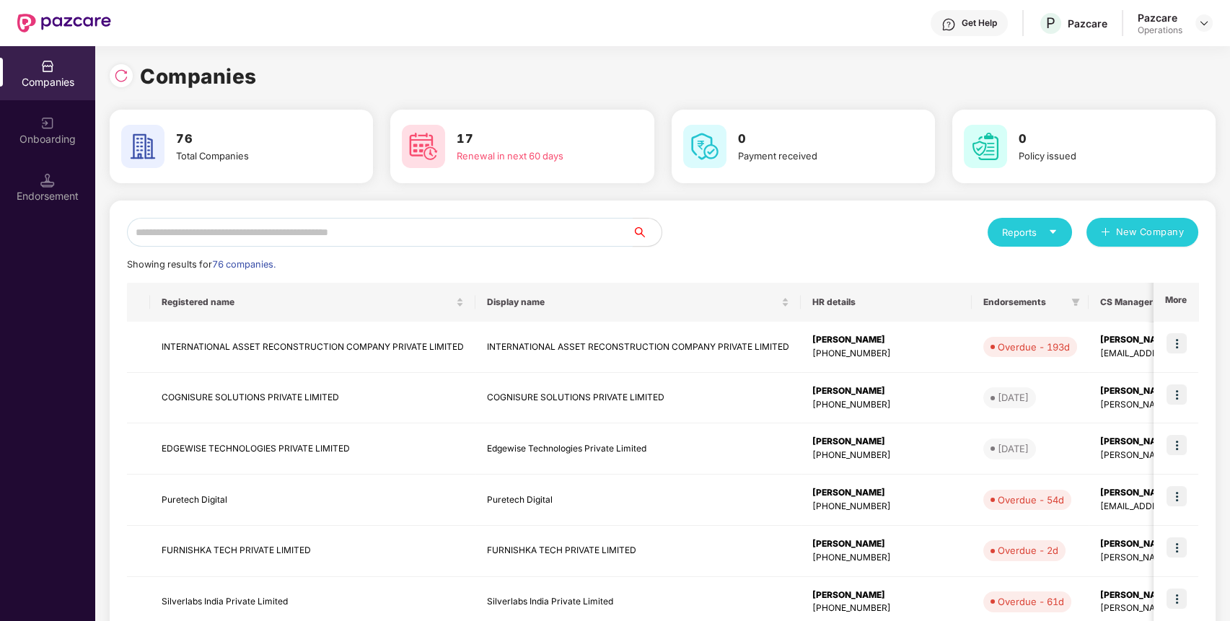
click at [479, 235] on input "text" at bounding box center [380, 232] width 506 height 29
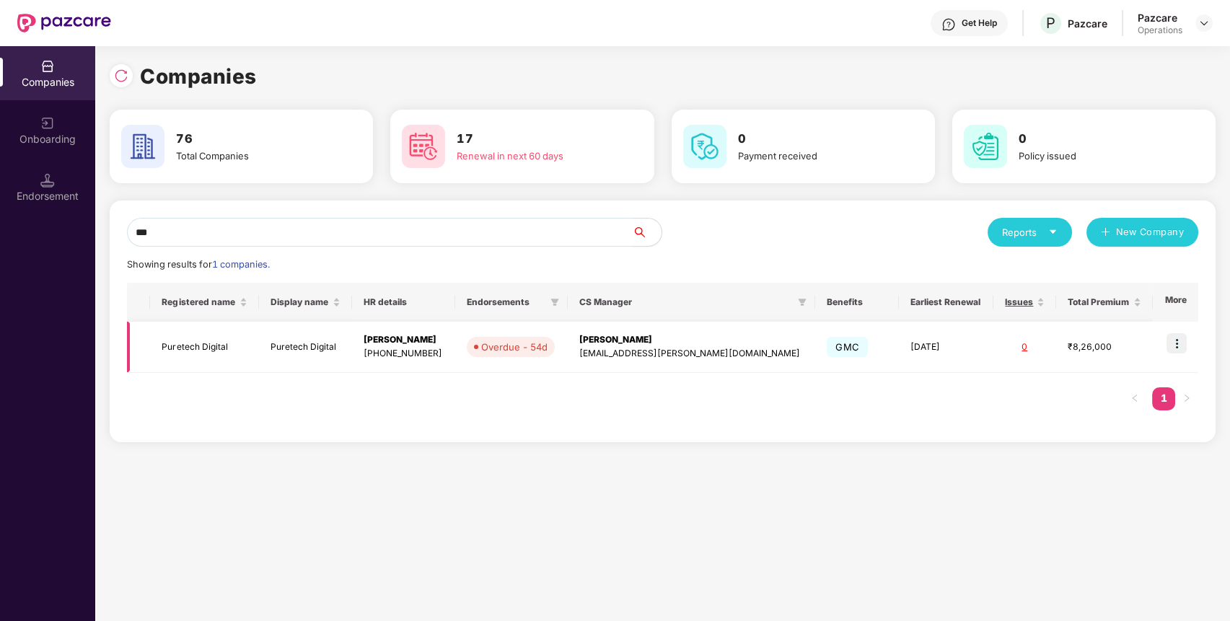
type input "***"
click at [1183, 346] on img at bounding box center [1176, 343] width 20 height 20
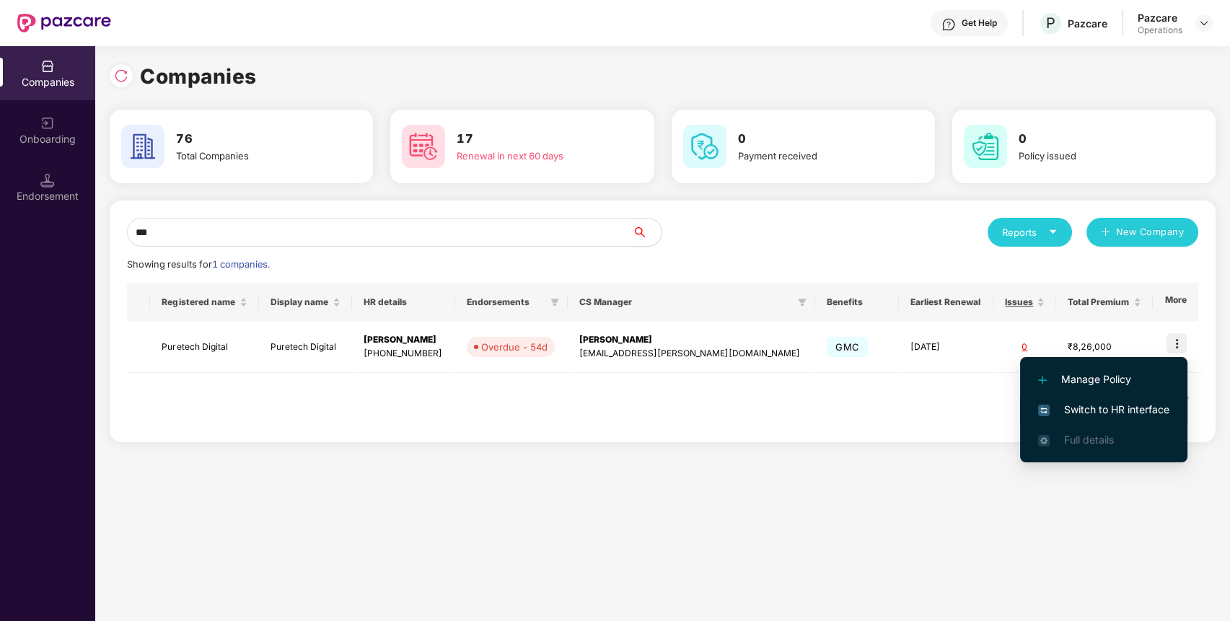
click at [1138, 410] on span "Switch to HR interface" at bounding box center [1103, 410] width 131 height 16
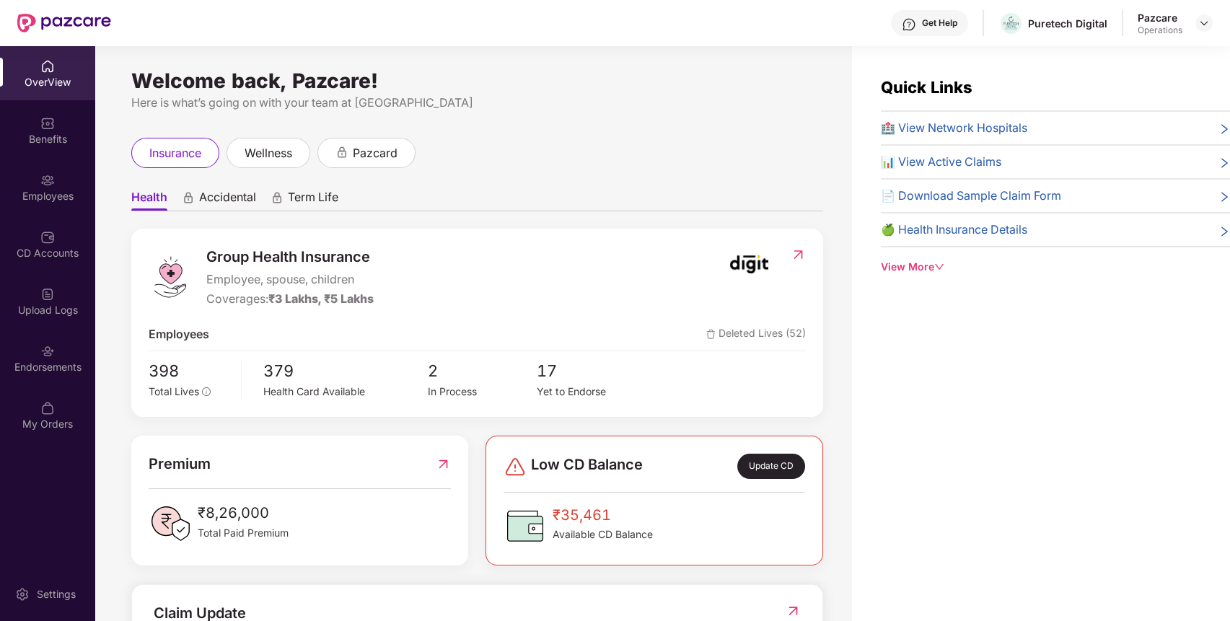
click at [35, 366] on div "Endorsements" at bounding box center [47, 367] width 95 height 14
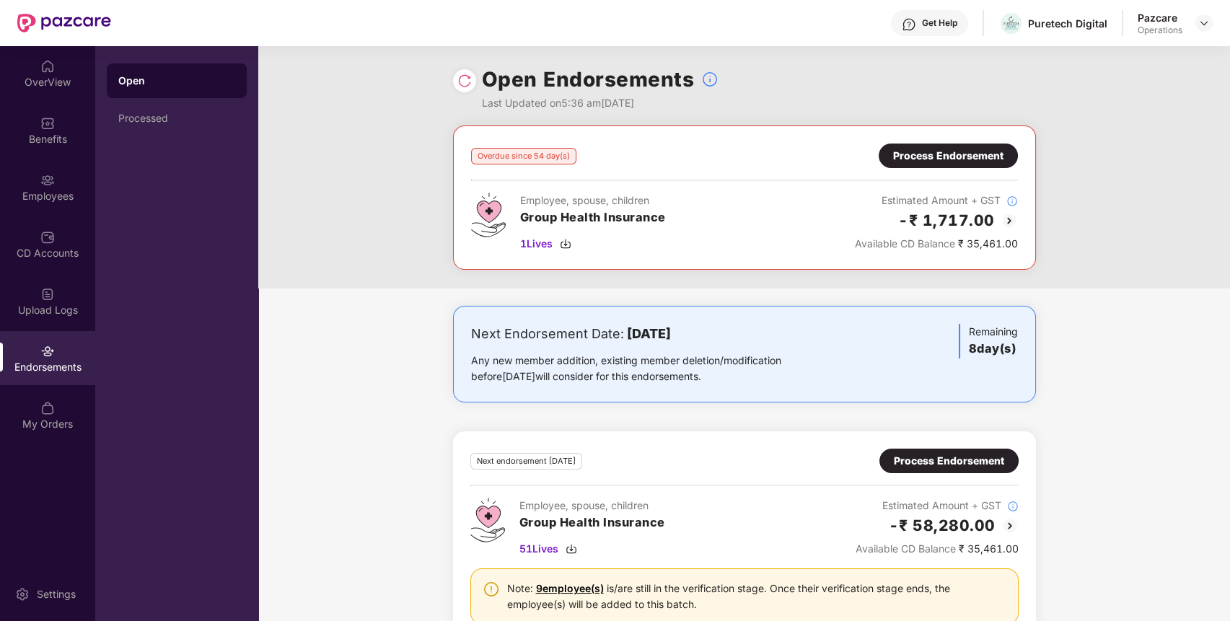
click at [986, 159] on div "Process Endorsement" at bounding box center [948, 156] width 110 height 16
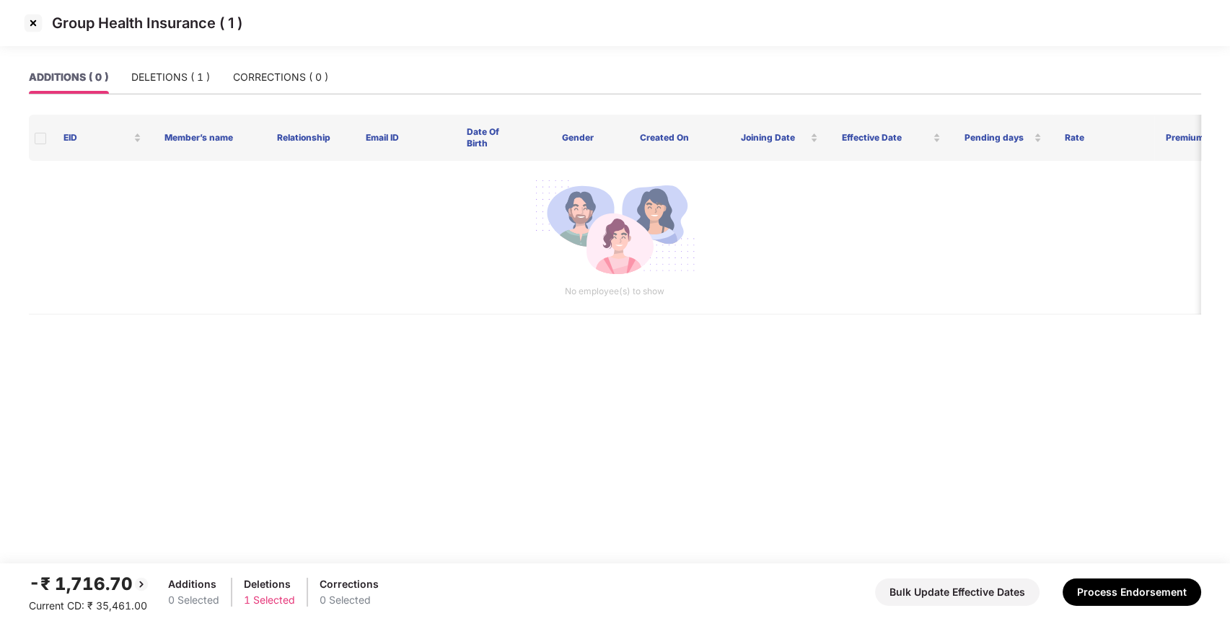
click at [27, 17] on img at bounding box center [33, 23] width 23 height 23
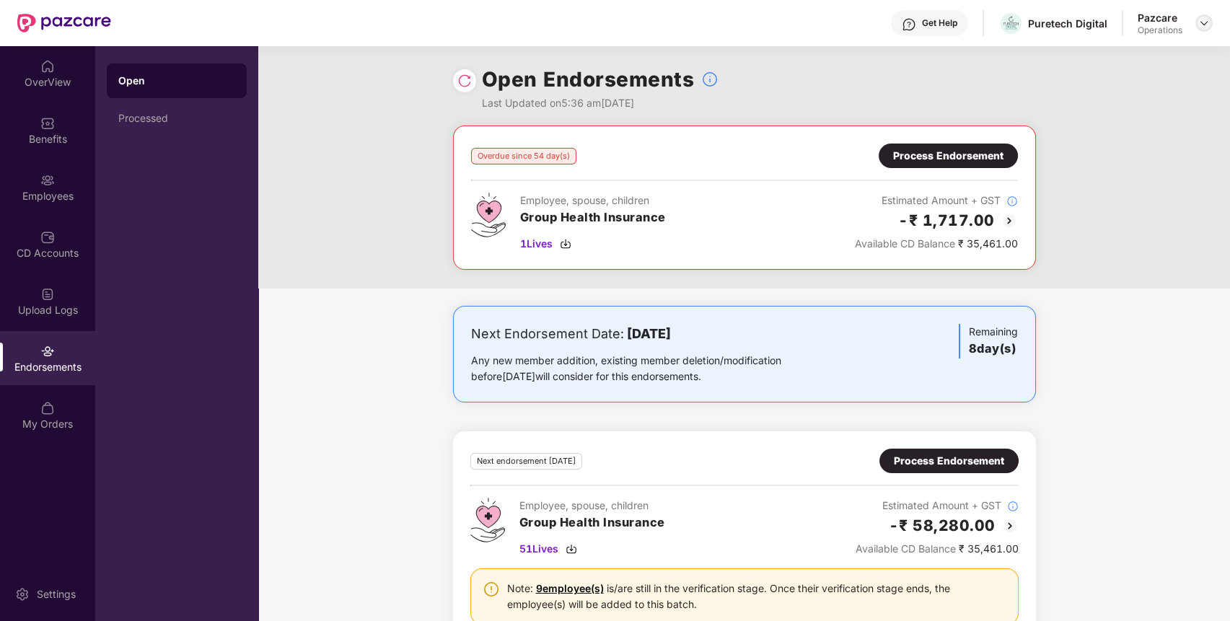
click at [1207, 22] on img at bounding box center [1204, 23] width 12 height 12
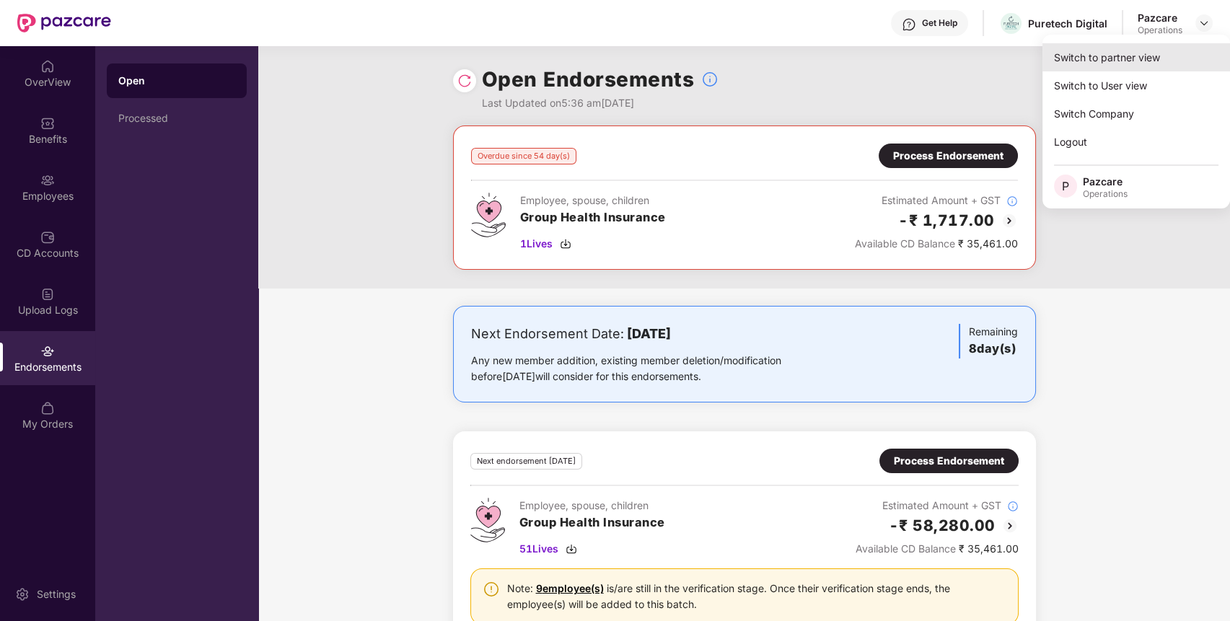
click at [1183, 56] on div "Switch to partner view" at bounding box center [1136, 57] width 188 height 28
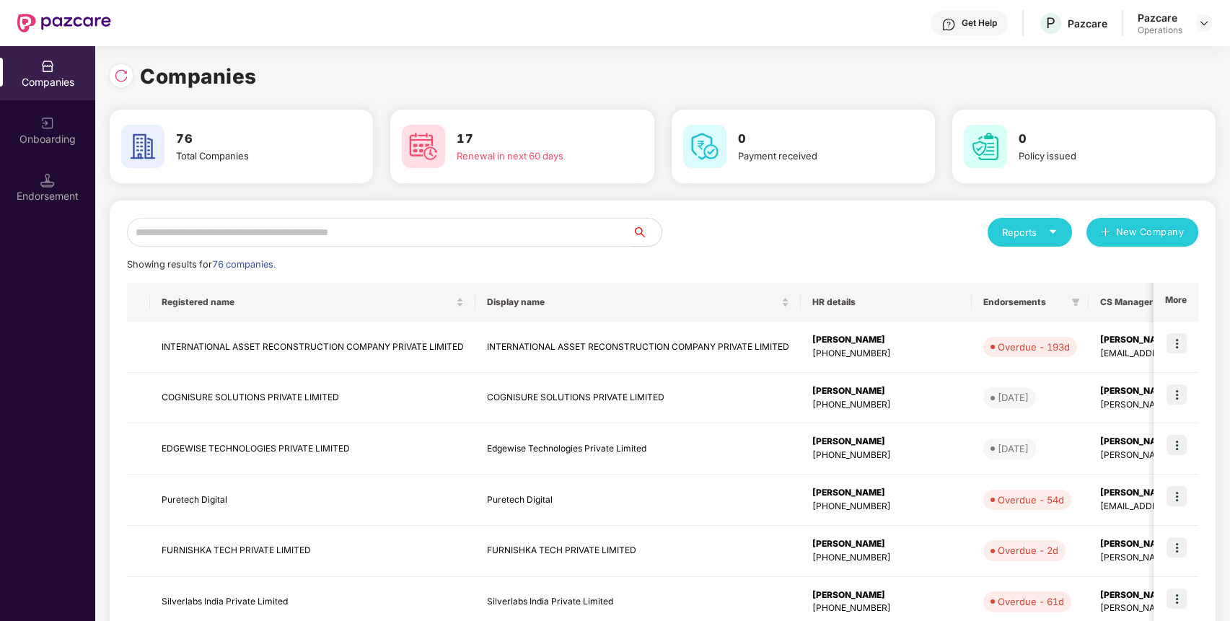
click at [589, 237] on input "text" at bounding box center [380, 232] width 506 height 29
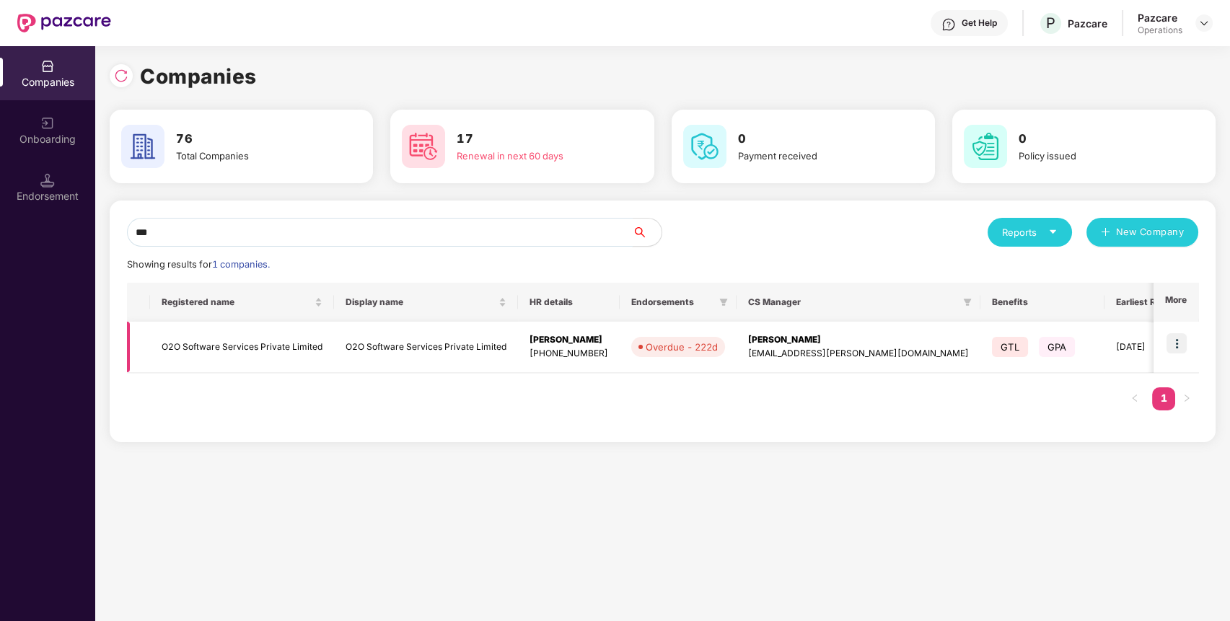
type input "***"
click at [1180, 347] on img at bounding box center [1176, 343] width 20 height 20
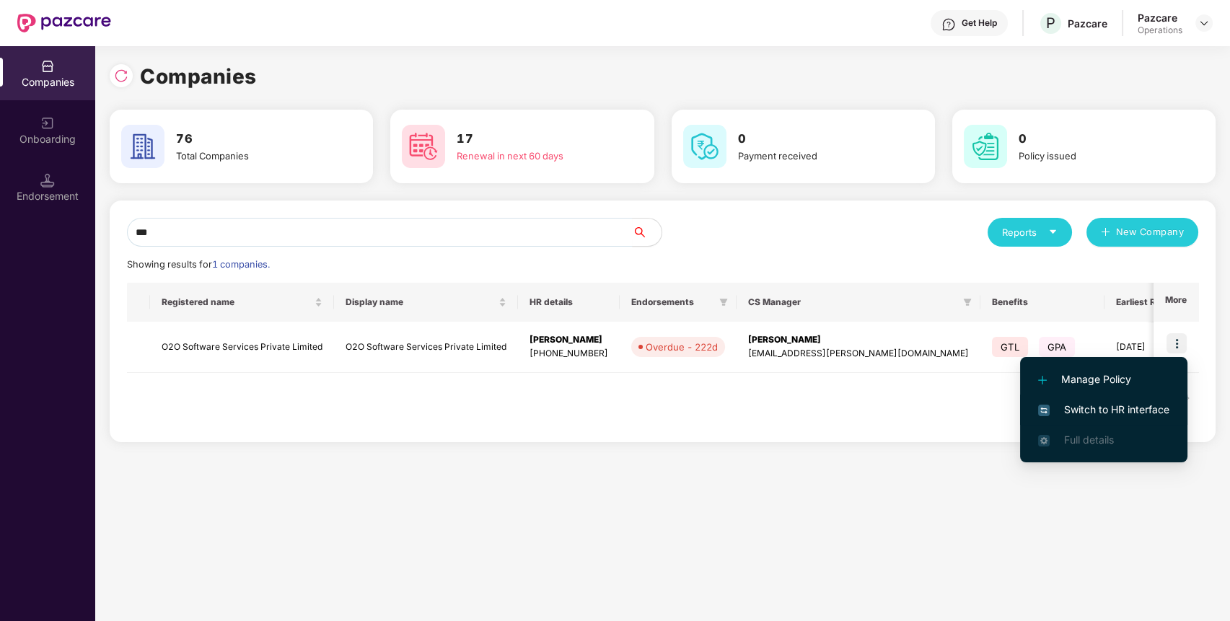
click at [1143, 409] on span "Switch to HR interface" at bounding box center [1103, 410] width 131 height 16
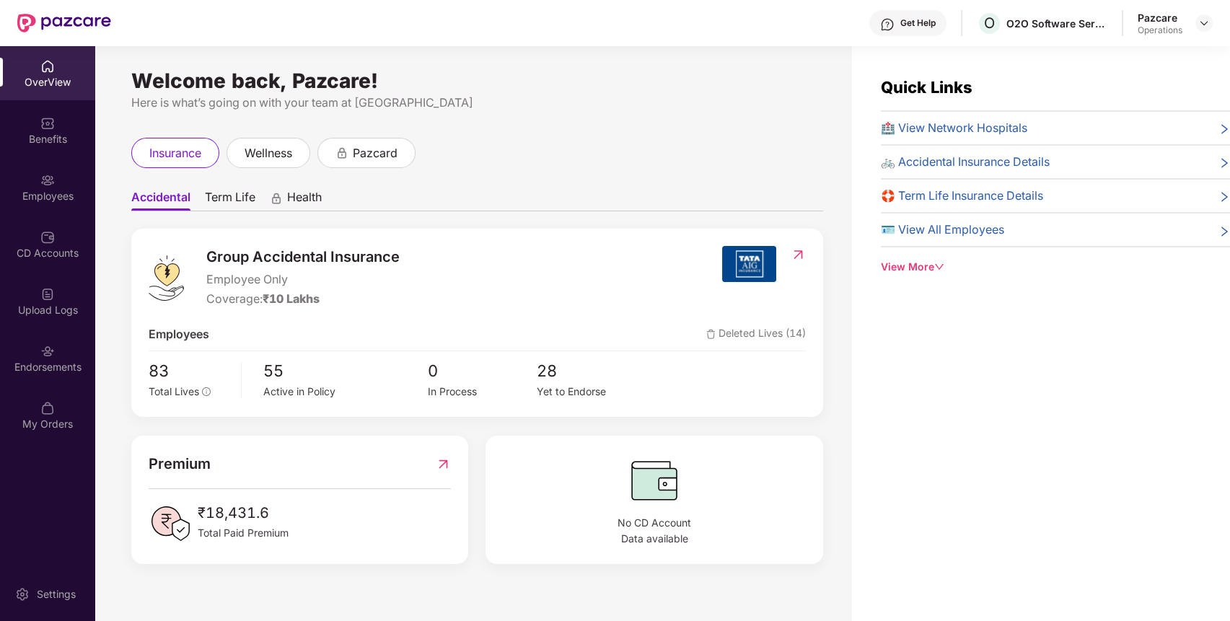
click at [27, 367] on div "Endorsements" at bounding box center [47, 367] width 95 height 14
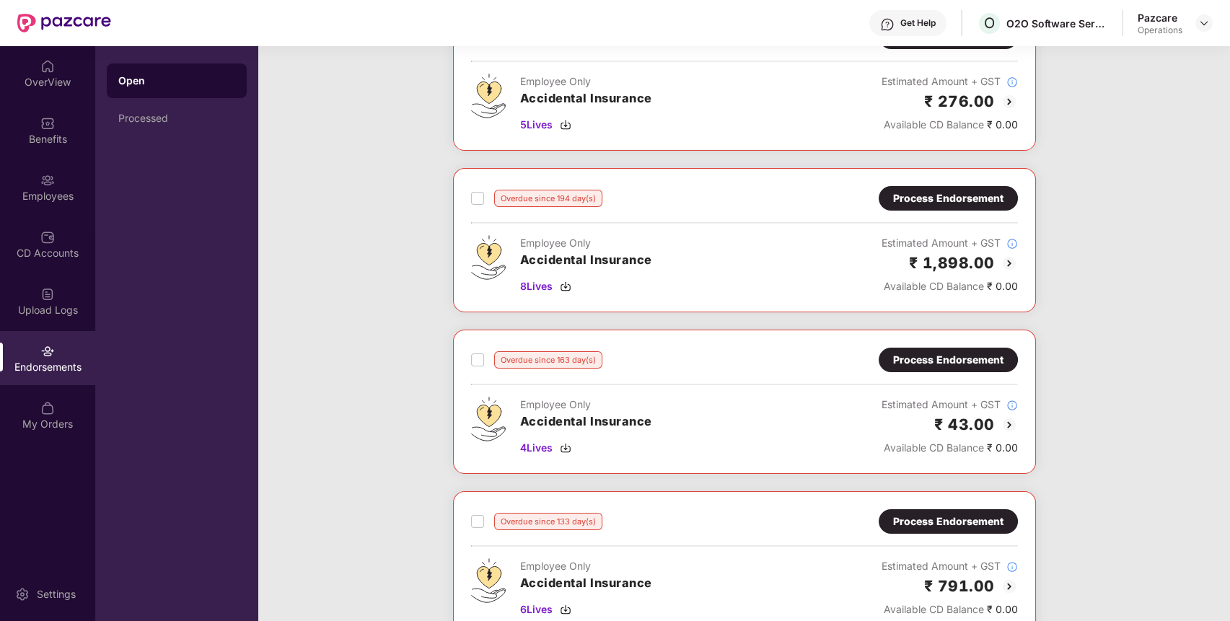
scroll to position [0, 0]
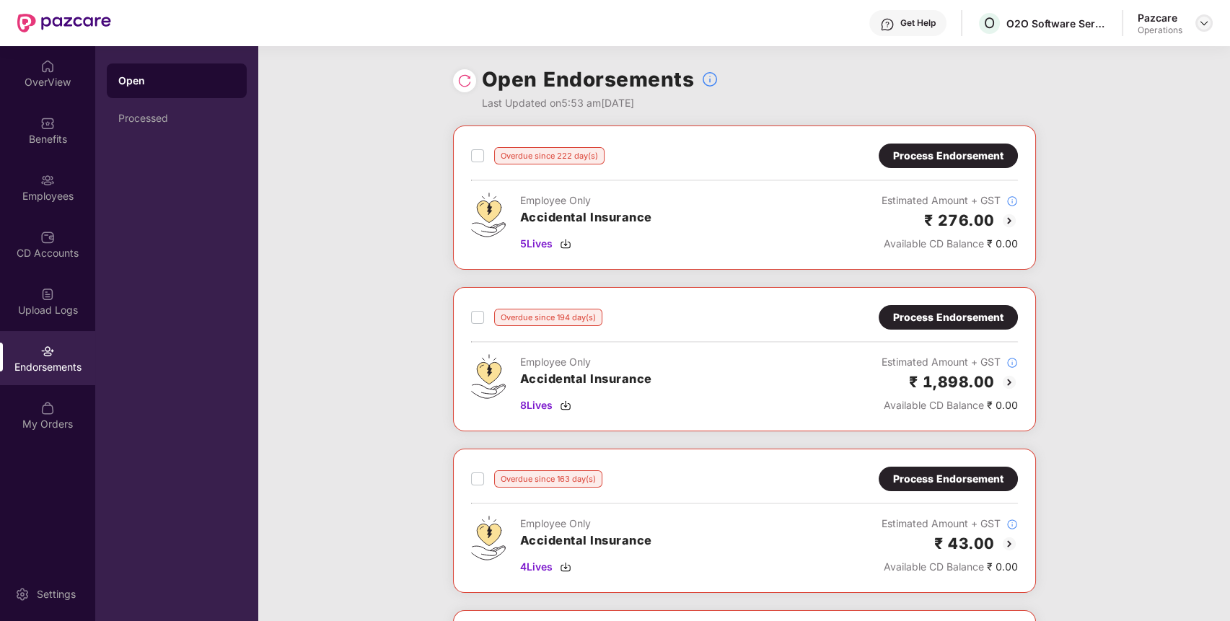
click at [1203, 16] on div at bounding box center [1203, 22] width 17 height 17
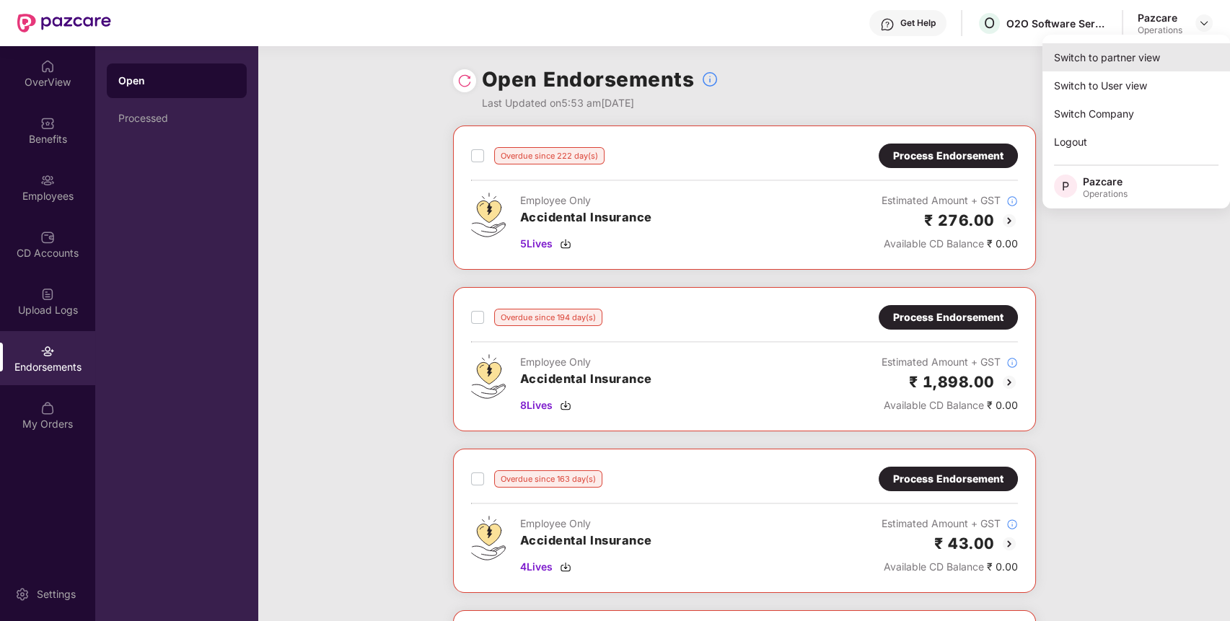
click at [1163, 62] on div "Switch to partner view" at bounding box center [1136, 57] width 188 height 28
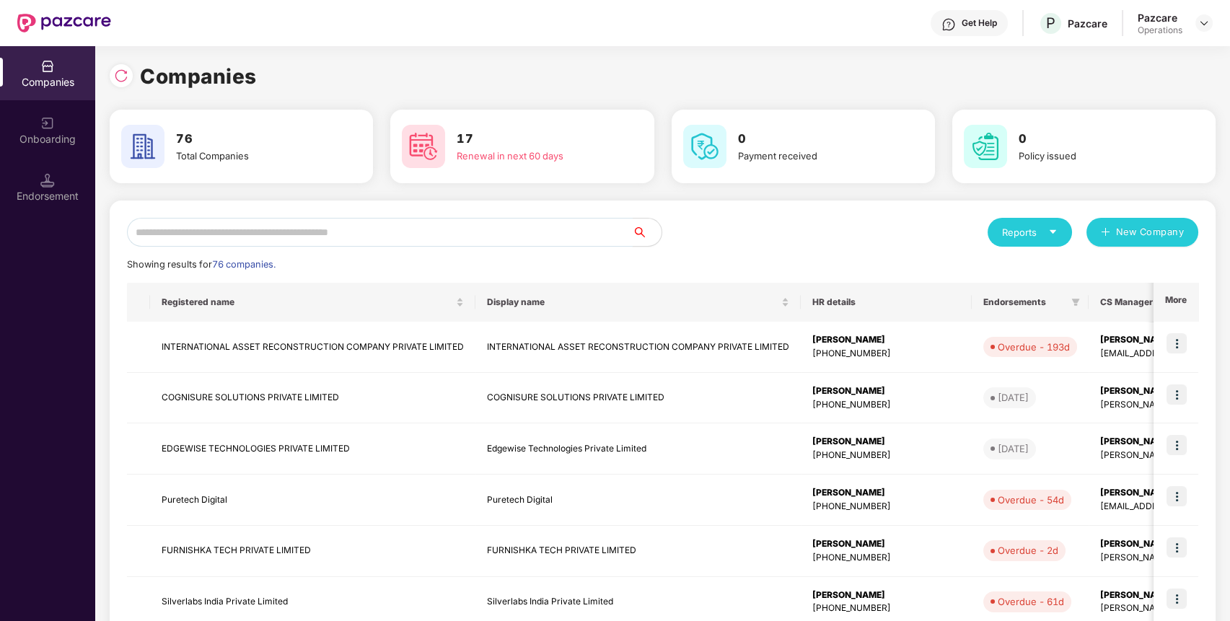
click at [471, 234] on input "text" at bounding box center [380, 232] width 506 height 29
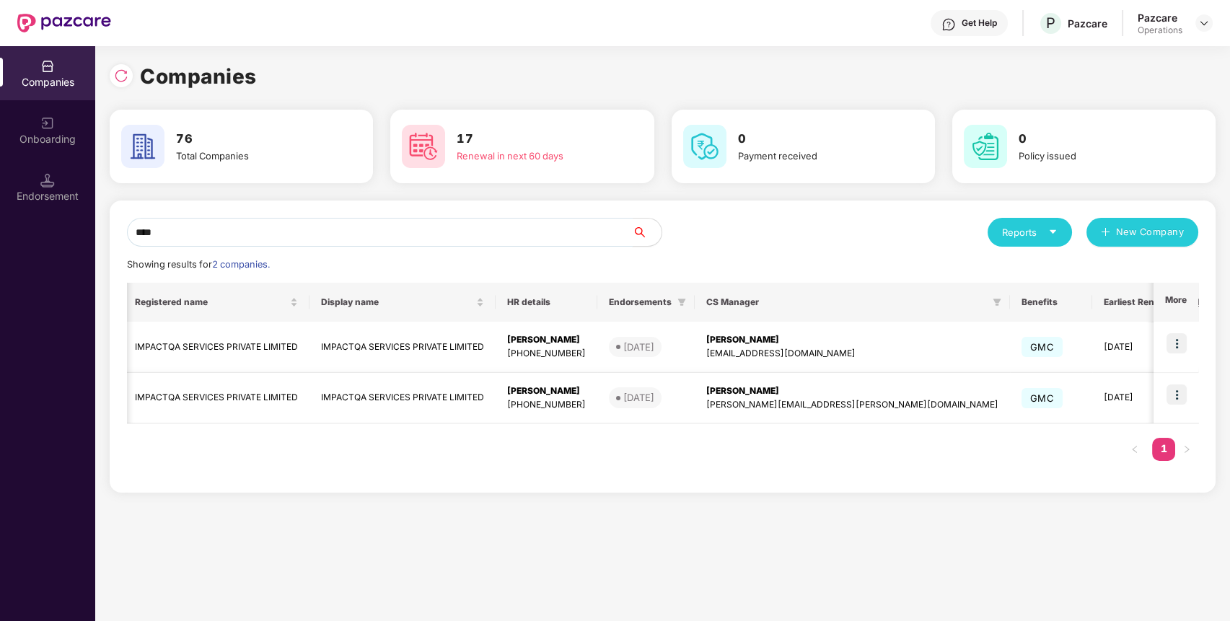
scroll to position [0, 58]
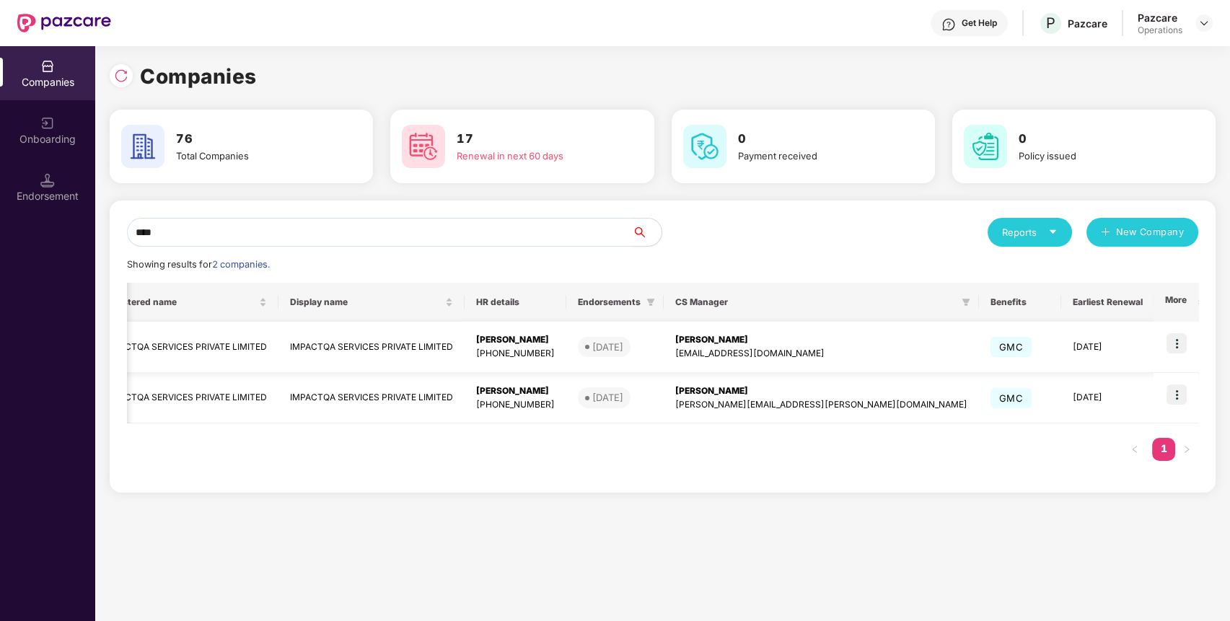
type input "****"
click at [1182, 339] on img at bounding box center [1176, 343] width 20 height 20
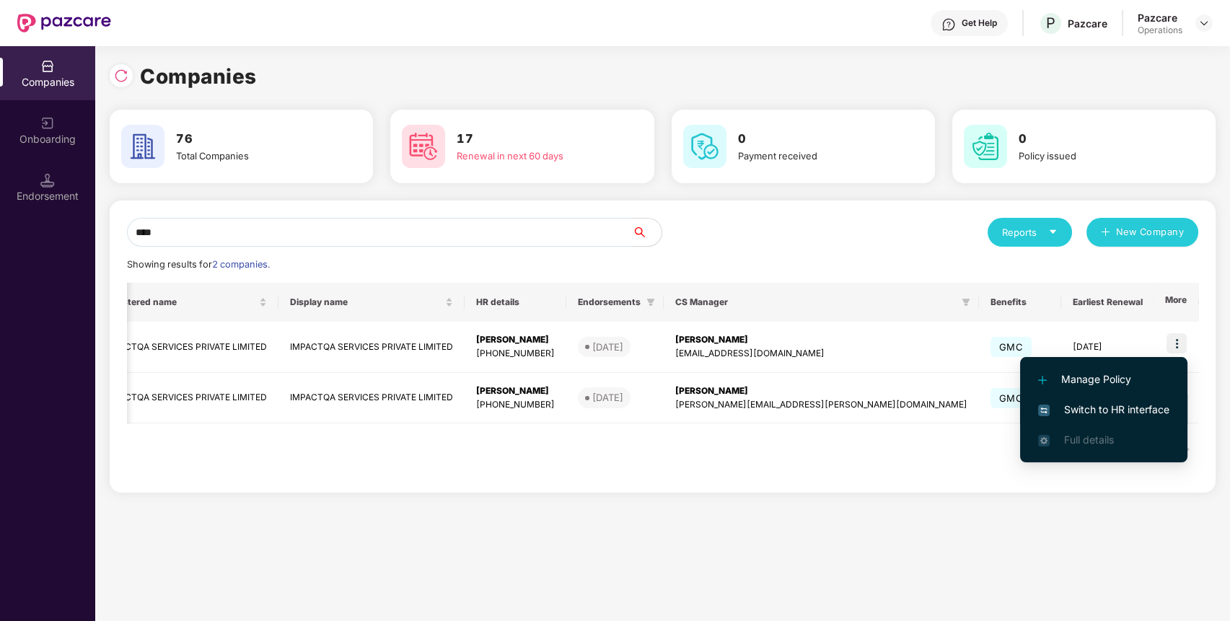
click at [1138, 406] on span "Switch to HR interface" at bounding box center [1103, 410] width 131 height 16
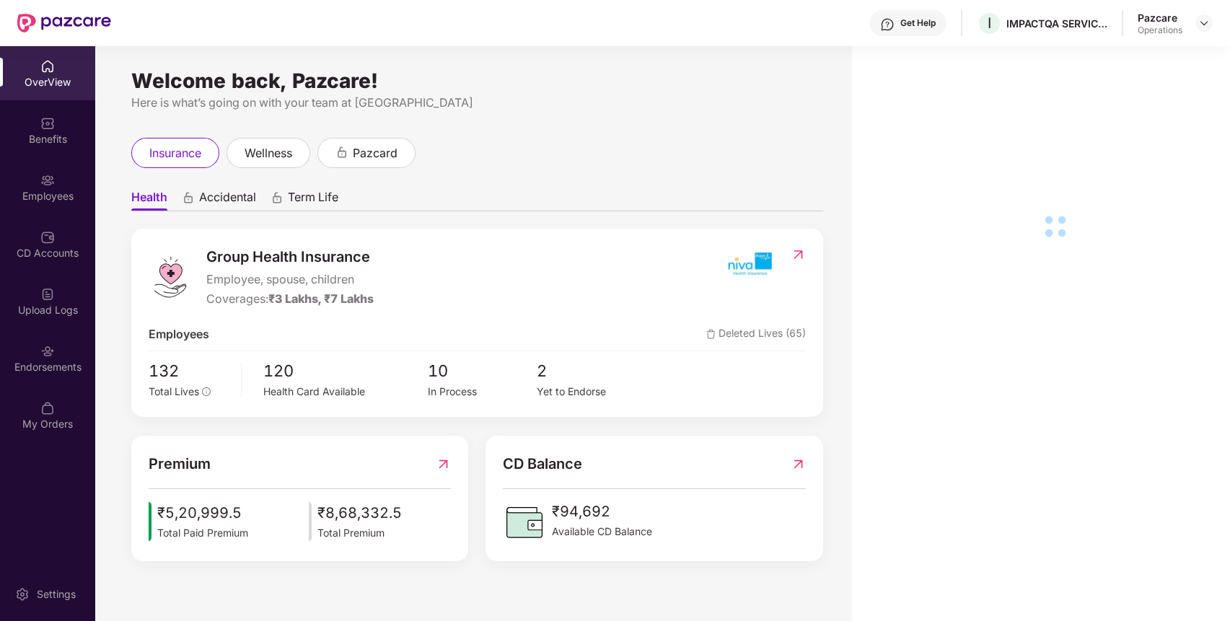
click at [35, 376] on div "Endorsements" at bounding box center [47, 358] width 95 height 54
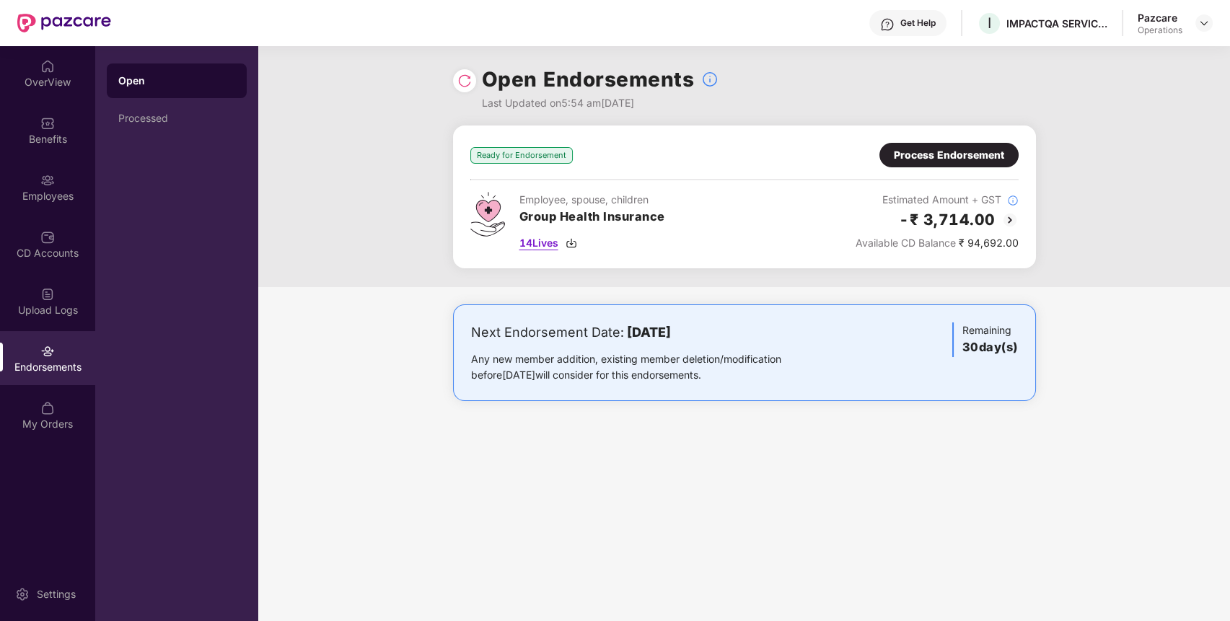
click at [545, 242] on span "14 Lives" at bounding box center [538, 243] width 39 height 16
click at [58, 142] on div "Benefits" at bounding box center [47, 139] width 95 height 14
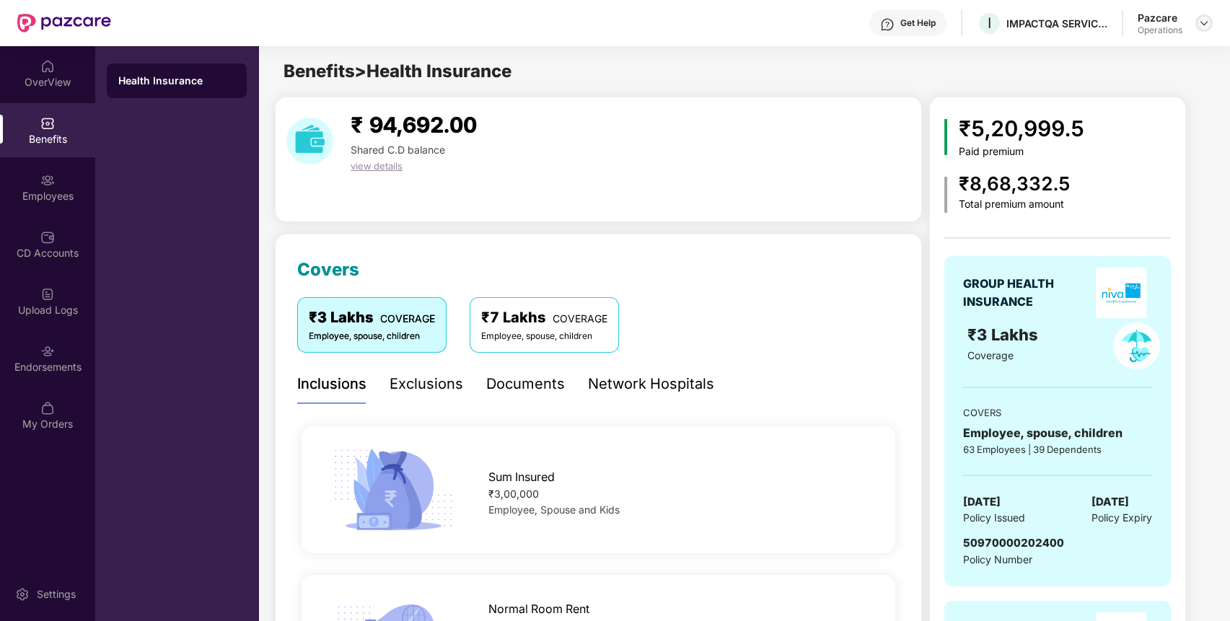
click at [1201, 17] on img at bounding box center [1204, 23] width 12 height 12
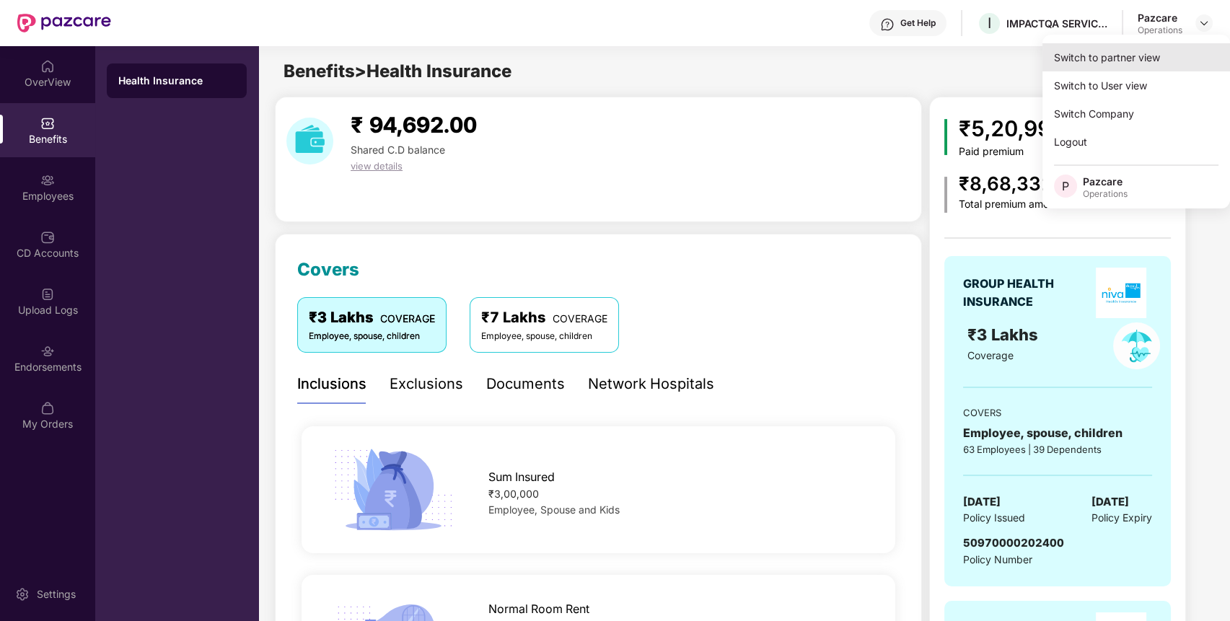
click at [1169, 53] on div "Switch to partner view" at bounding box center [1136, 57] width 188 height 28
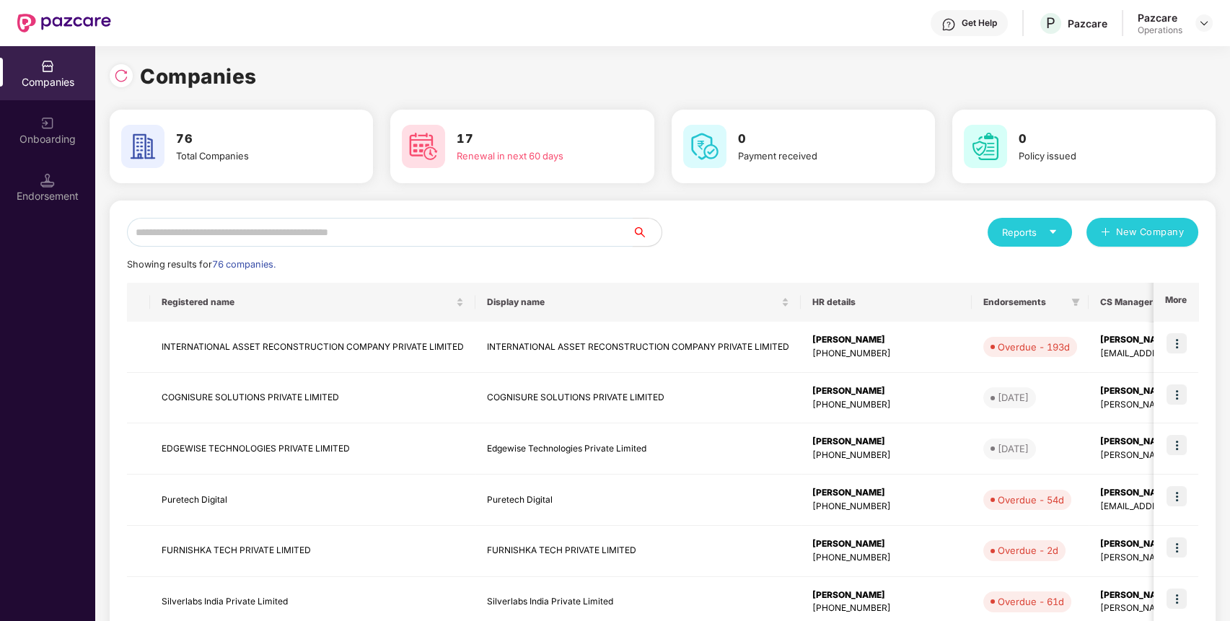
click at [485, 232] on input "text" at bounding box center [380, 232] width 506 height 29
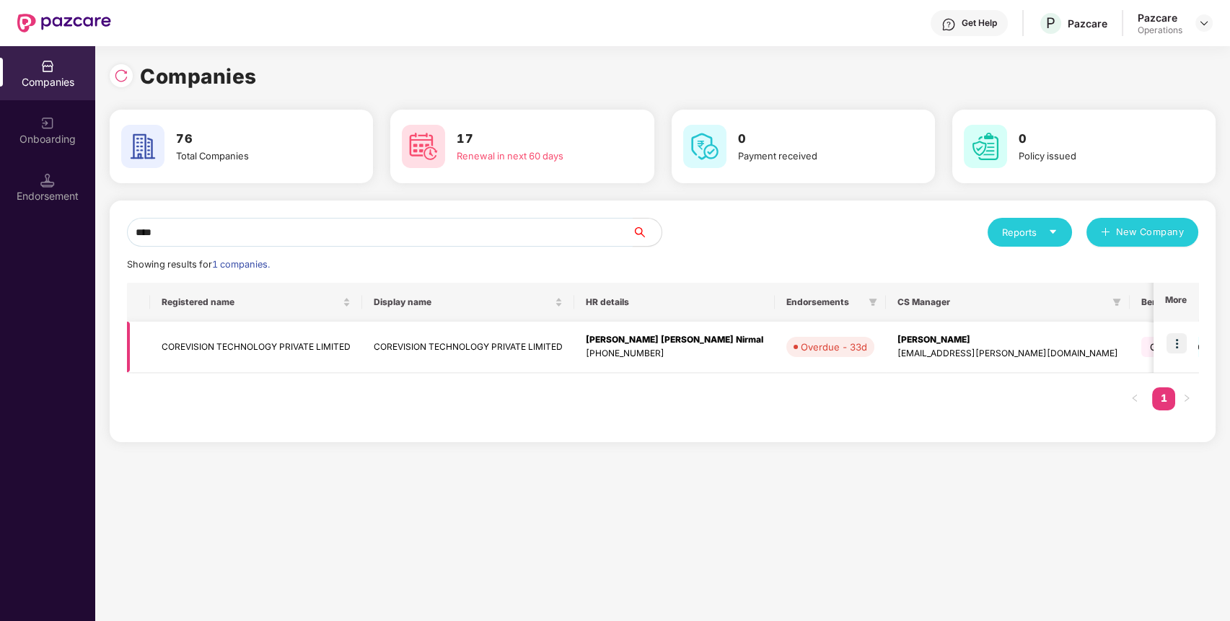
type input "****"
click at [286, 341] on td "COREVISION TECHNOLOGY PRIVATE LIMITED" at bounding box center [256, 347] width 212 height 51
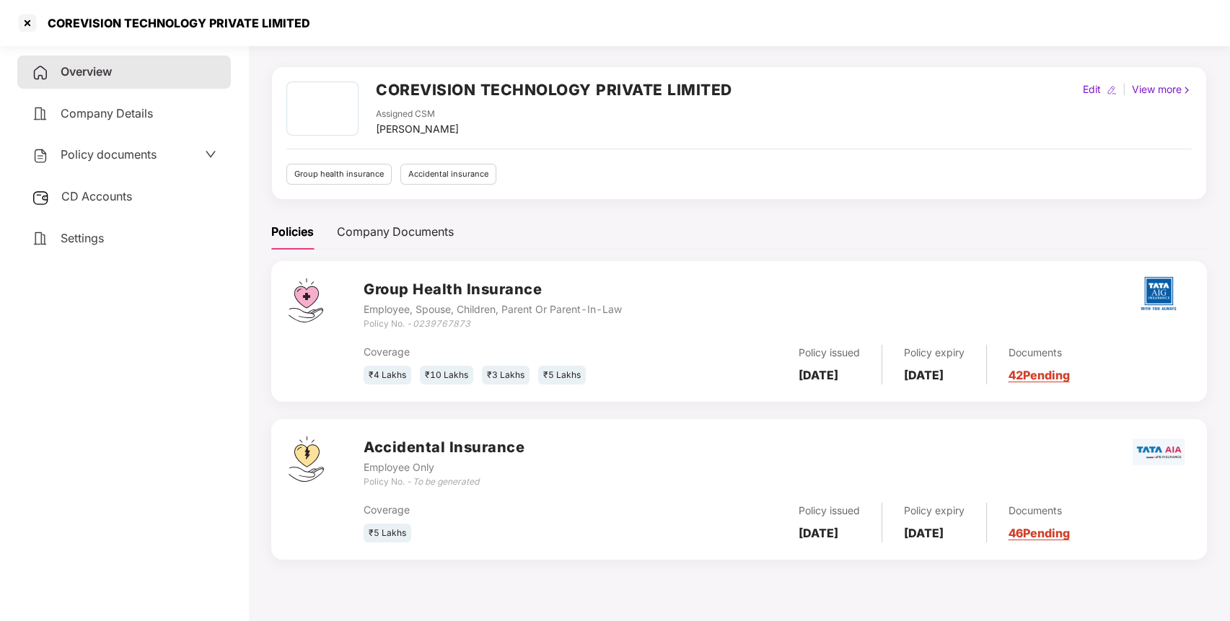
scroll to position [0, 0]
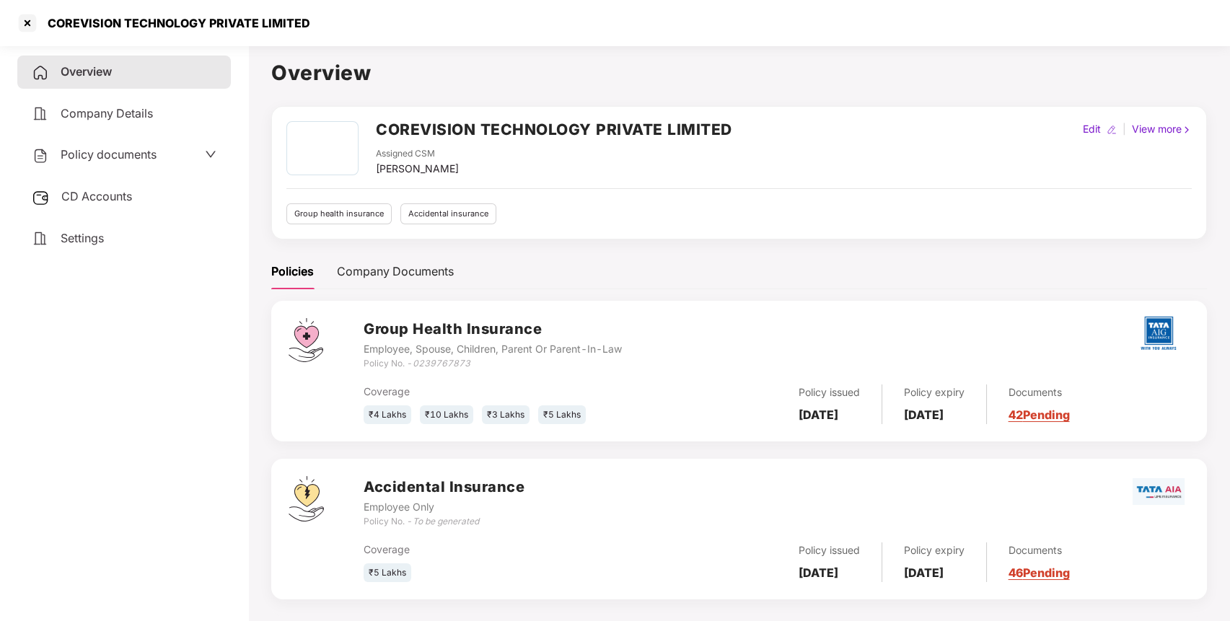
click at [121, 158] on span "Policy documents" at bounding box center [109, 154] width 96 height 14
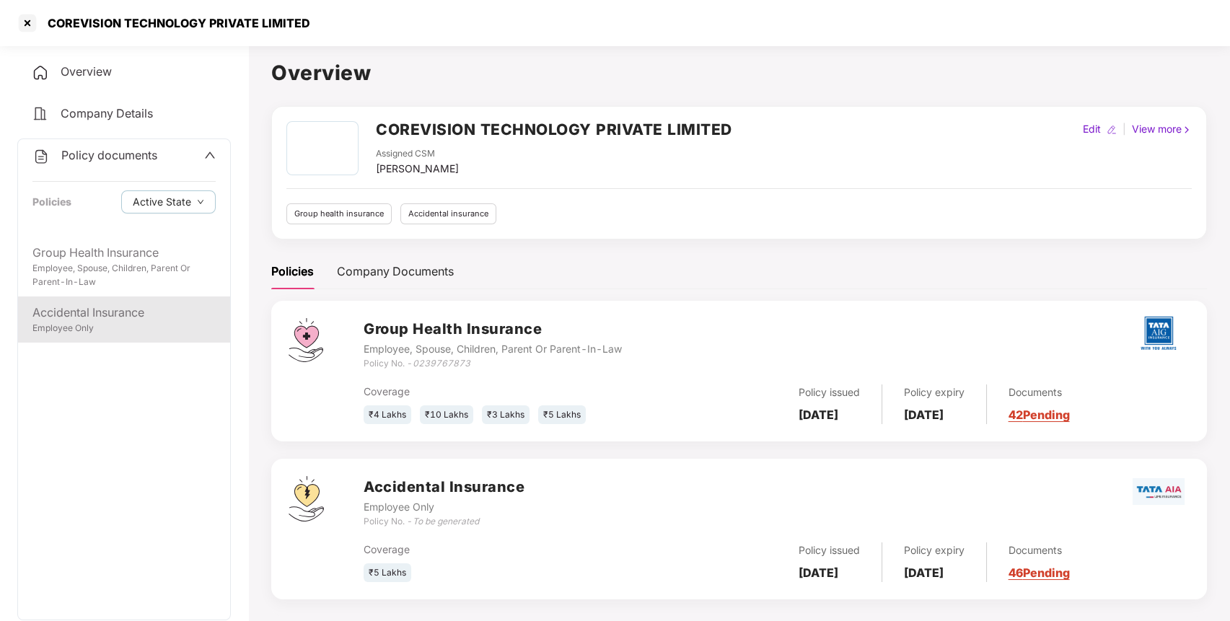
click at [129, 306] on div "Accidental Insurance" at bounding box center [123, 313] width 183 height 18
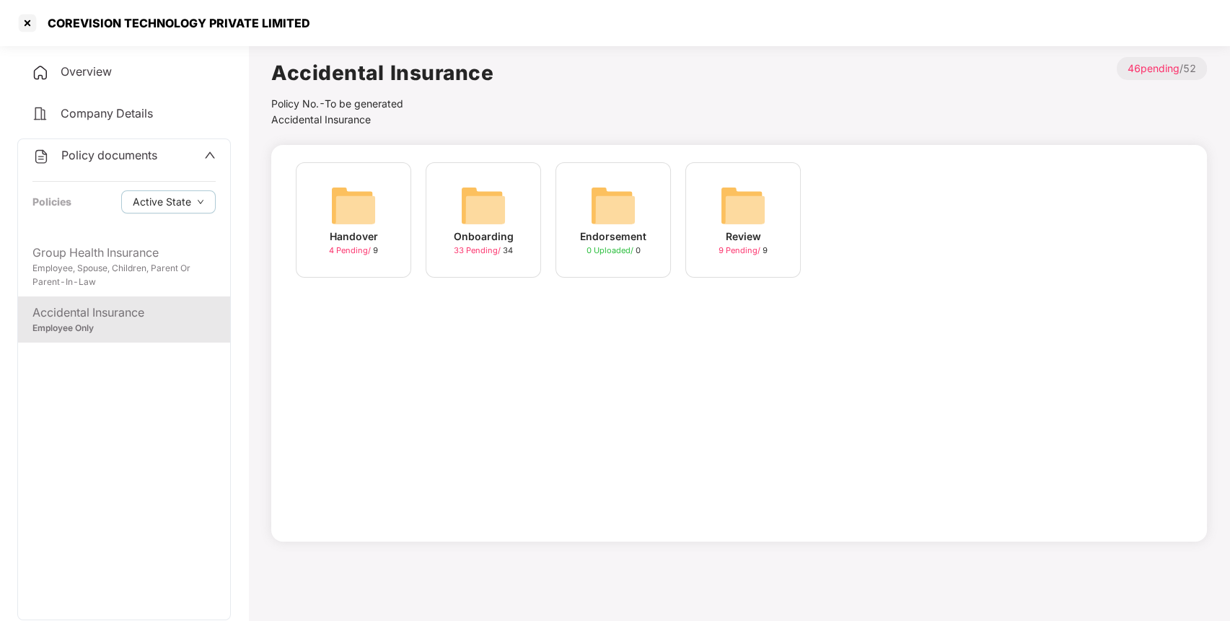
click at [488, 200] on img at bounding box center [483, 206] width 46 height 46
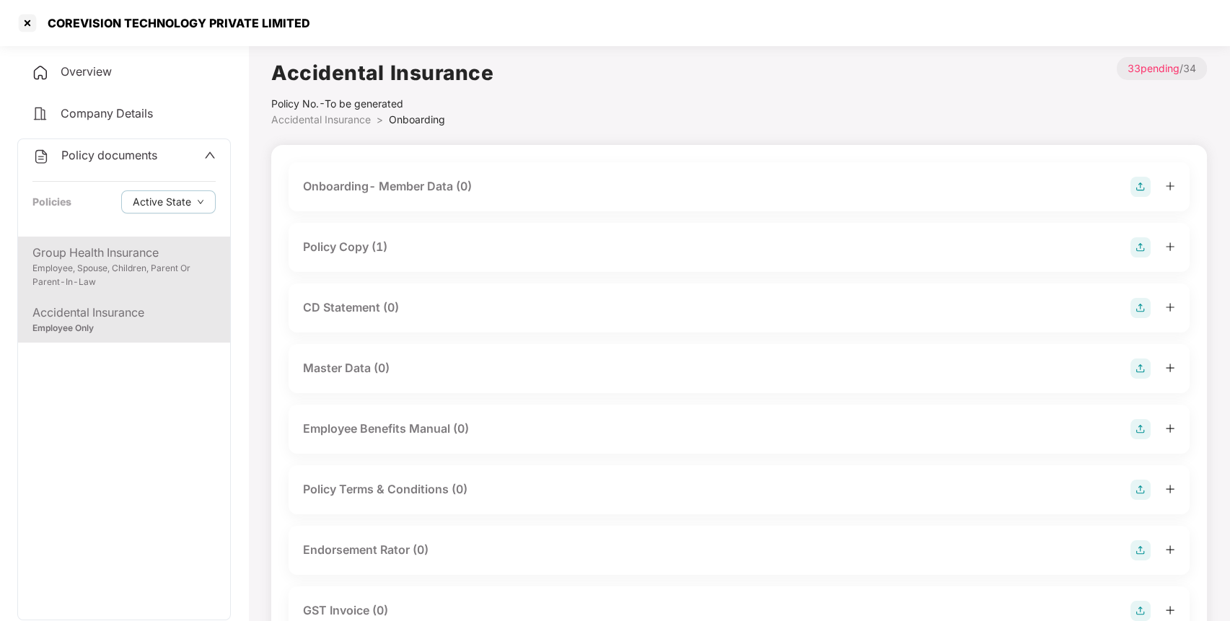
click at [121, 267] on div "Employee, Spouse, Children, Parent Or Parent-In-Law" at bounding box center [123, 275] width 183 height 27
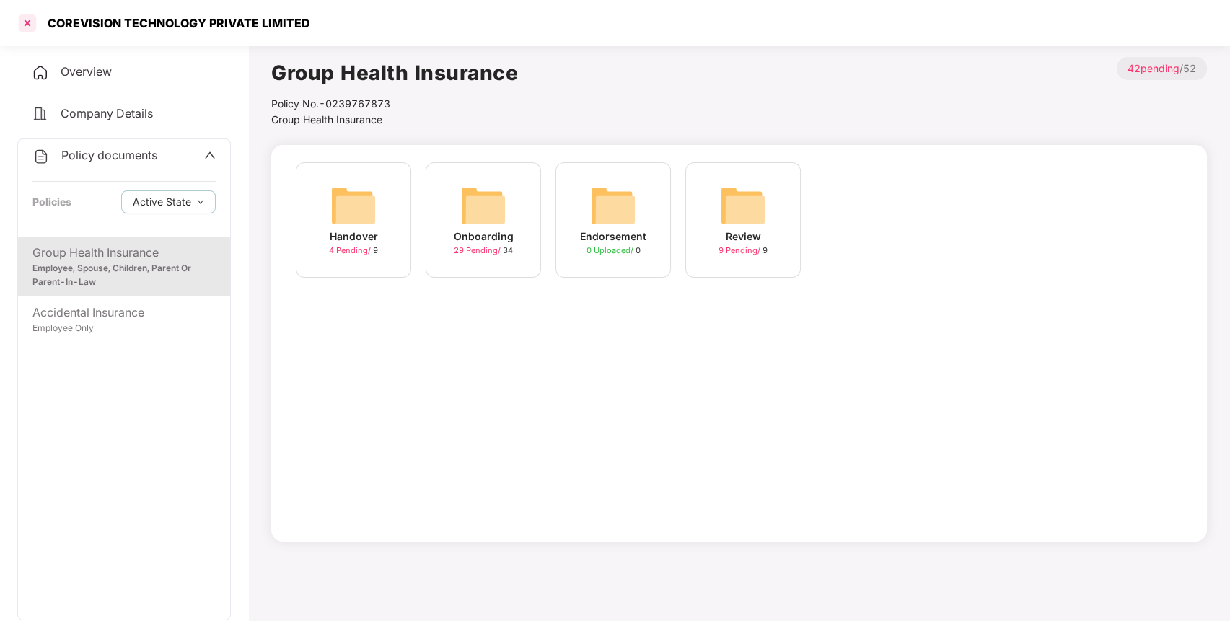
click at [28, 23] on div at bounding box center [27, 23] width 23 height 23
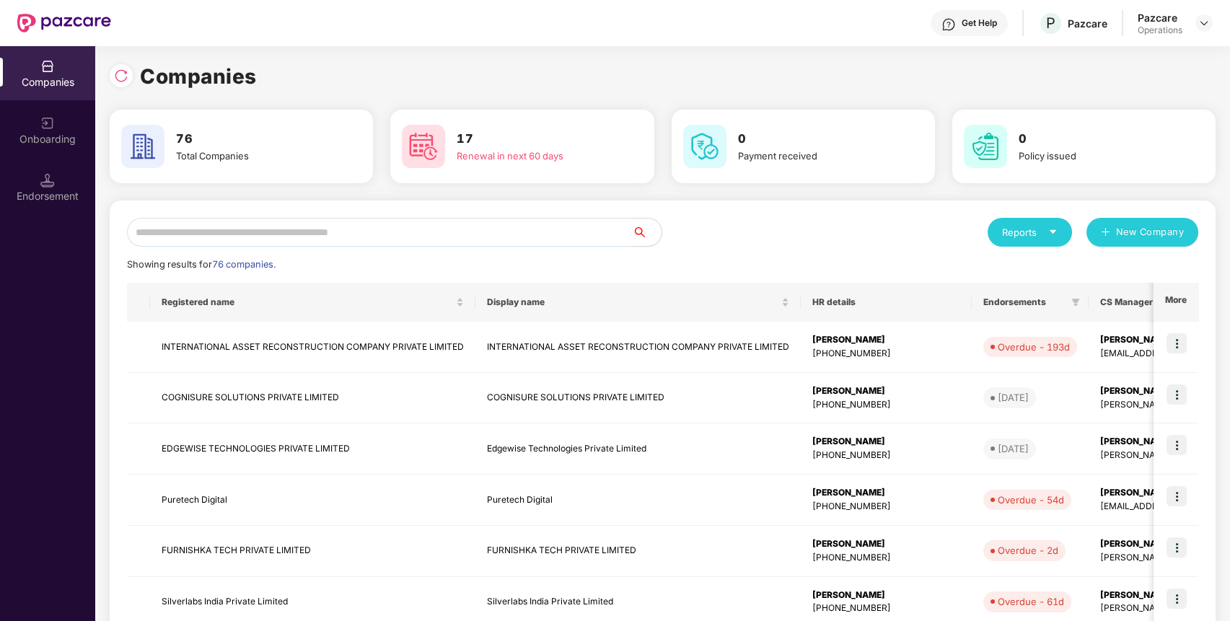
click at [372, 228] on input "text" at bounding box center [380, 232] width 506 height 29
type input "*"
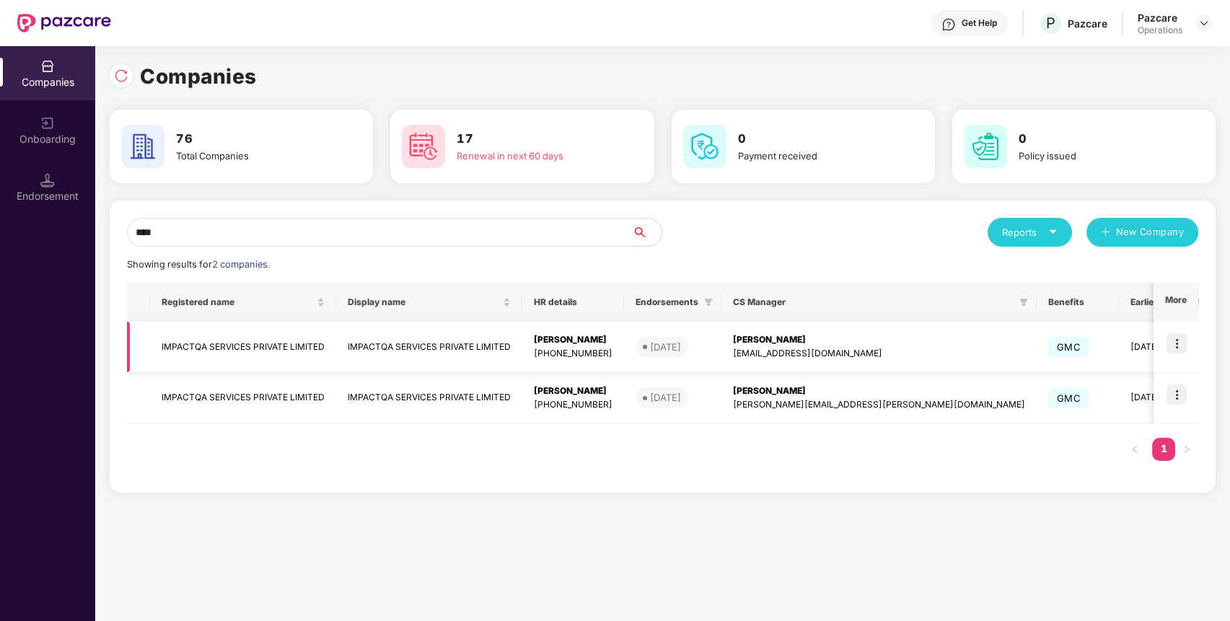
type input "****"
click at [1182, 346] on img at bounding box center [1176, 343] width 20 height 20
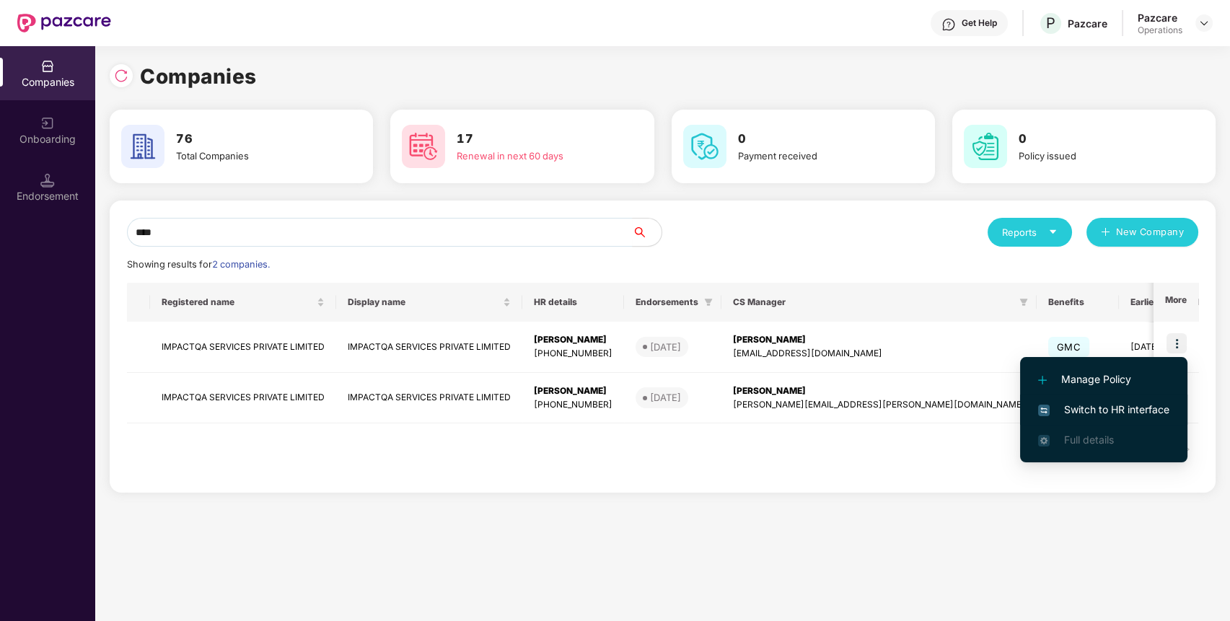
click at [1153, 395] on li "Switch to HR interface" at bounding box center [1103, 410] width 167 height 30
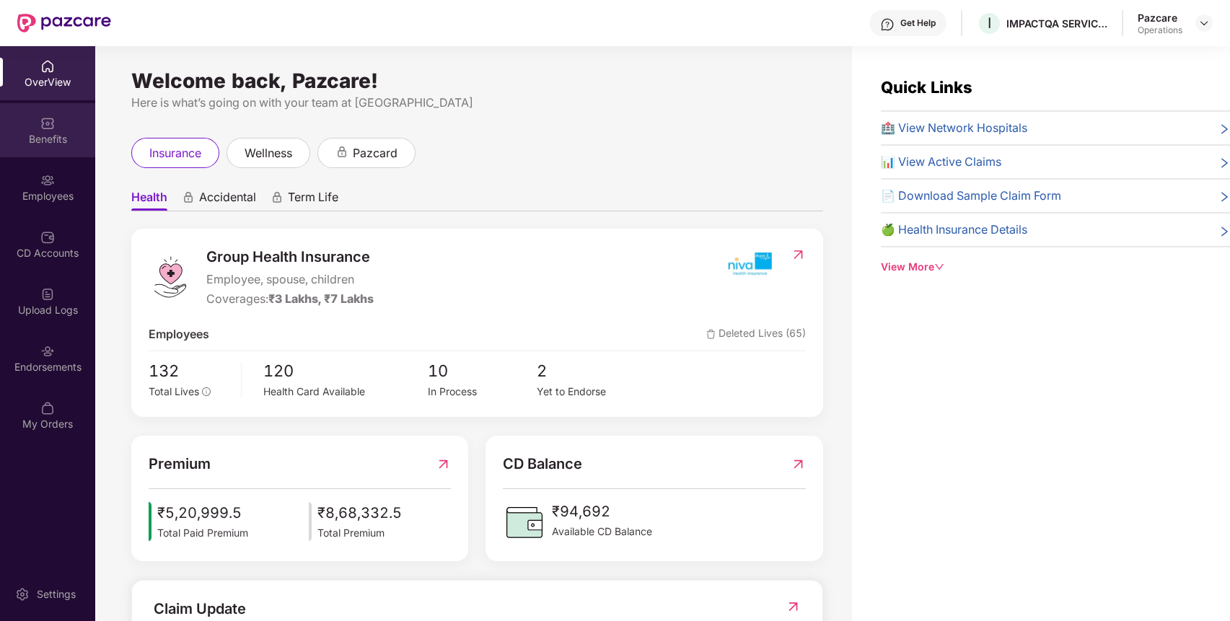
click at [42, 143] on div "Benefits" at bounding box center [47, 139] width 95 height 14
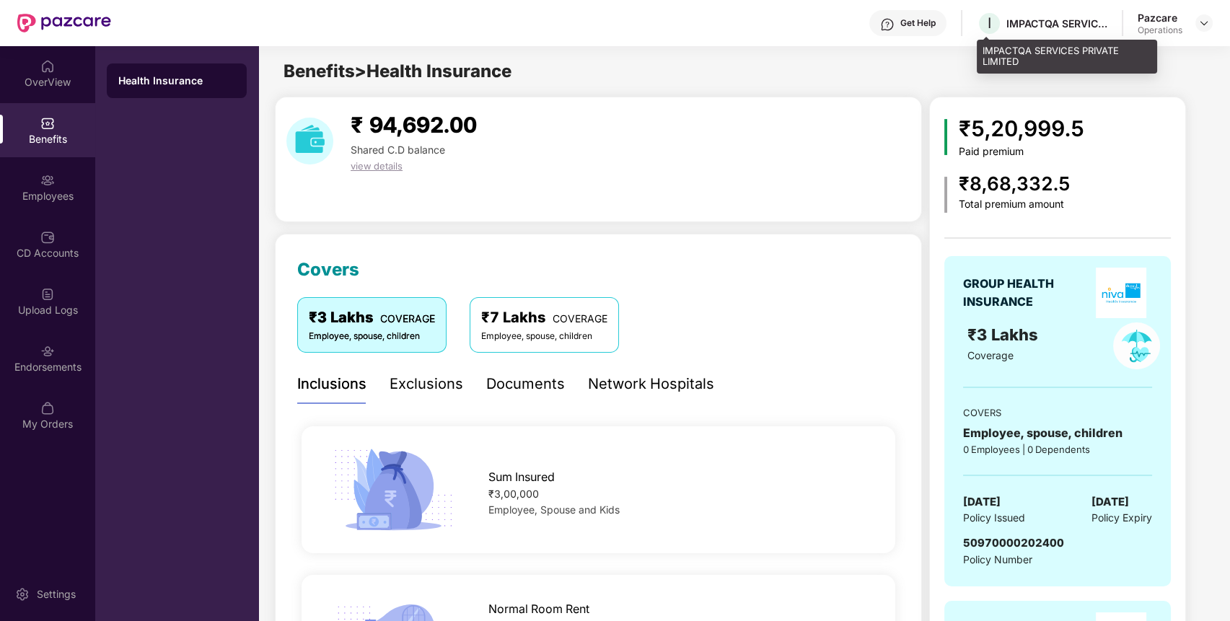
click at [1043, 29] on div "IMPACTQA SERVICES PRIVATE LIMITED" at bounding box center [1056, 24] width 101 height 14
copy div "IMPACTQA SERVICES PRIVATE LIMITED"
click at [1043, 29] on div "IMPACTQA SERVICES PRIVATE LIMITED" at bounding box center [1056, 24] width 101 height 14
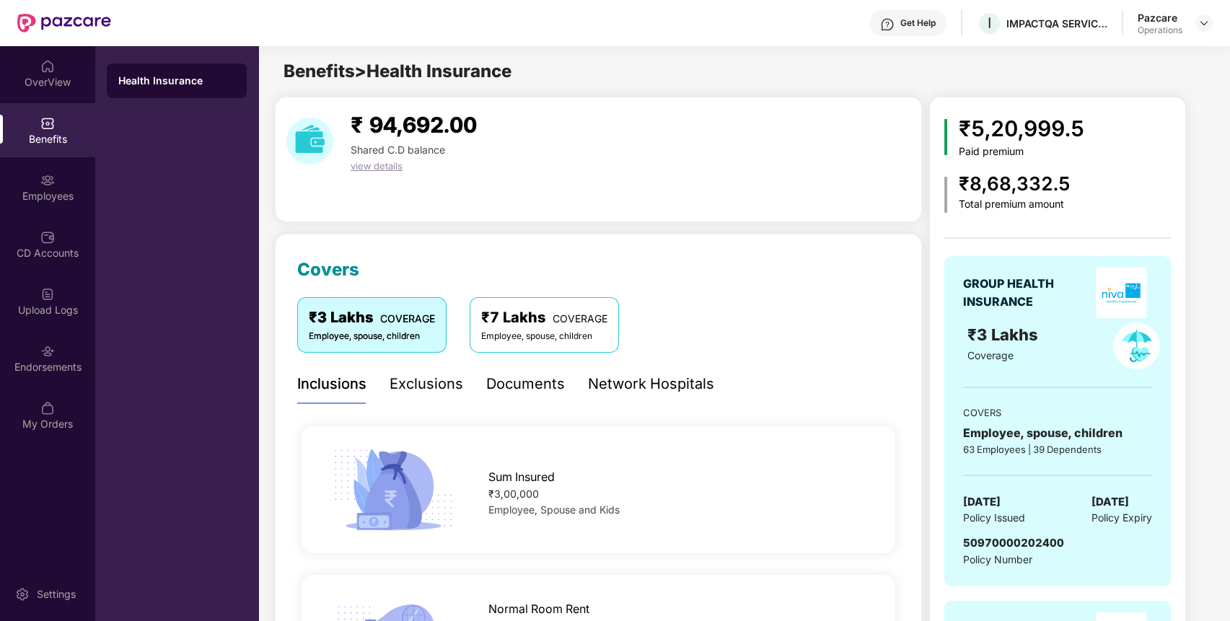
click at [1006, 537] on span "50970000202400" at bounding box center [1013, 543] width 101 height 14
copy span "50970000202400"
click at [1006, 537] on span "50970000202400" at bounding box center [1013, 543] width 101 height 14
copy span "50970000202400"
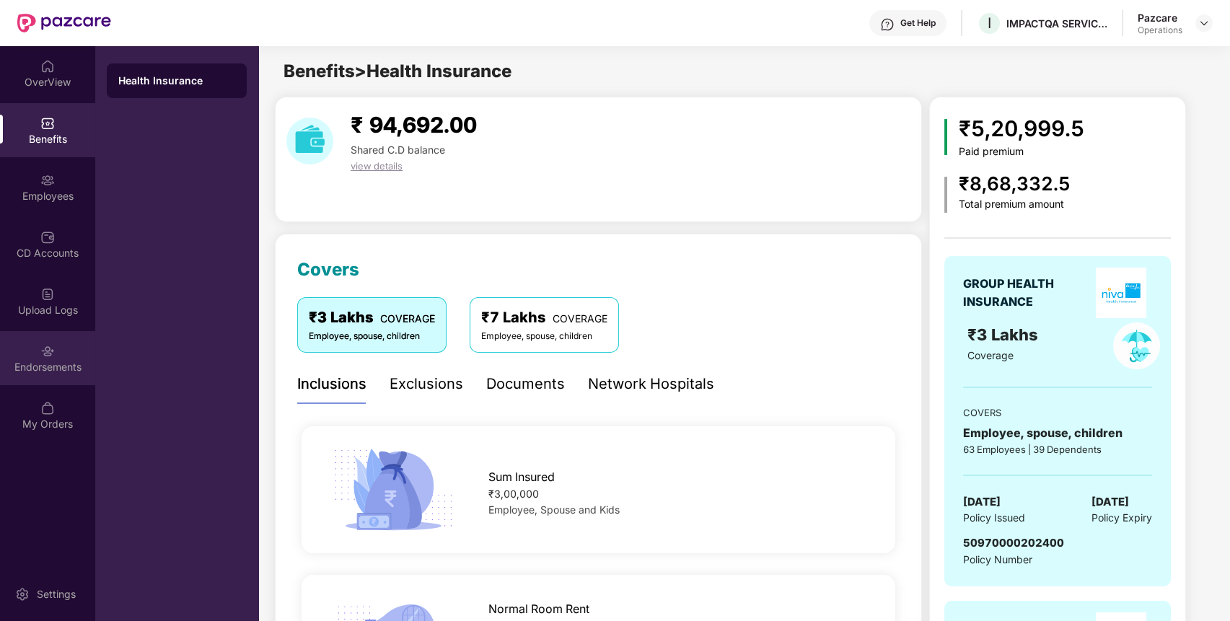
click at [32, 358] on div "Endorsements" at bounding box center [47, 358] width 95 height 54
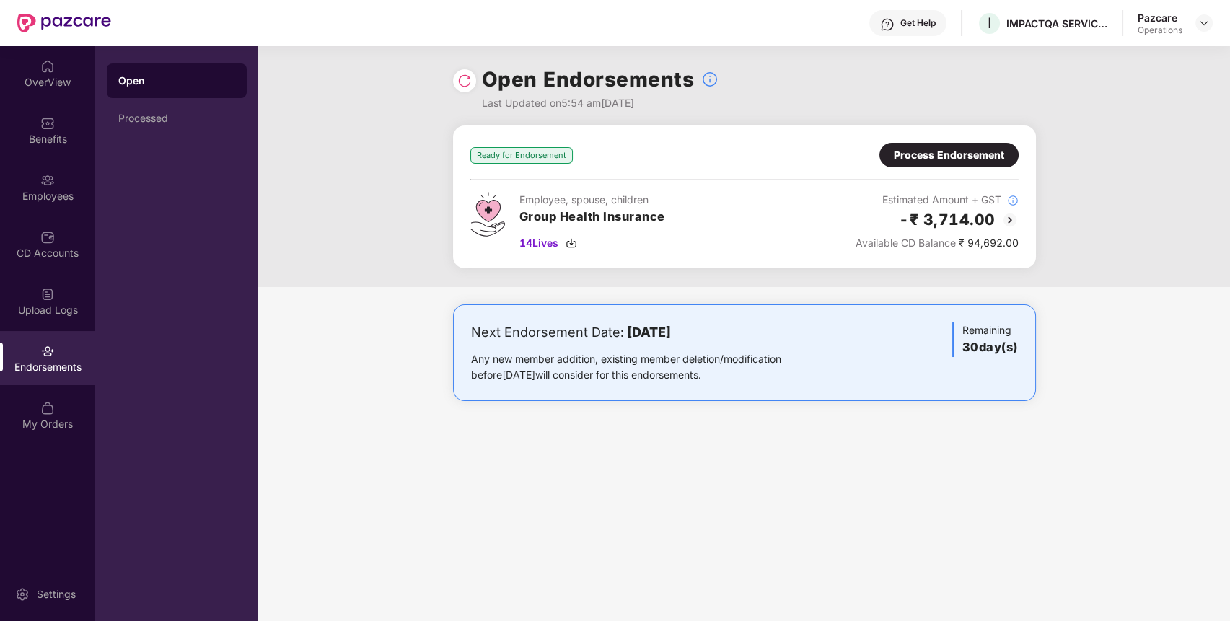
click at [940, 153] on div "Process Endorsement" at bounding box center [949, 155] width 110 height 16
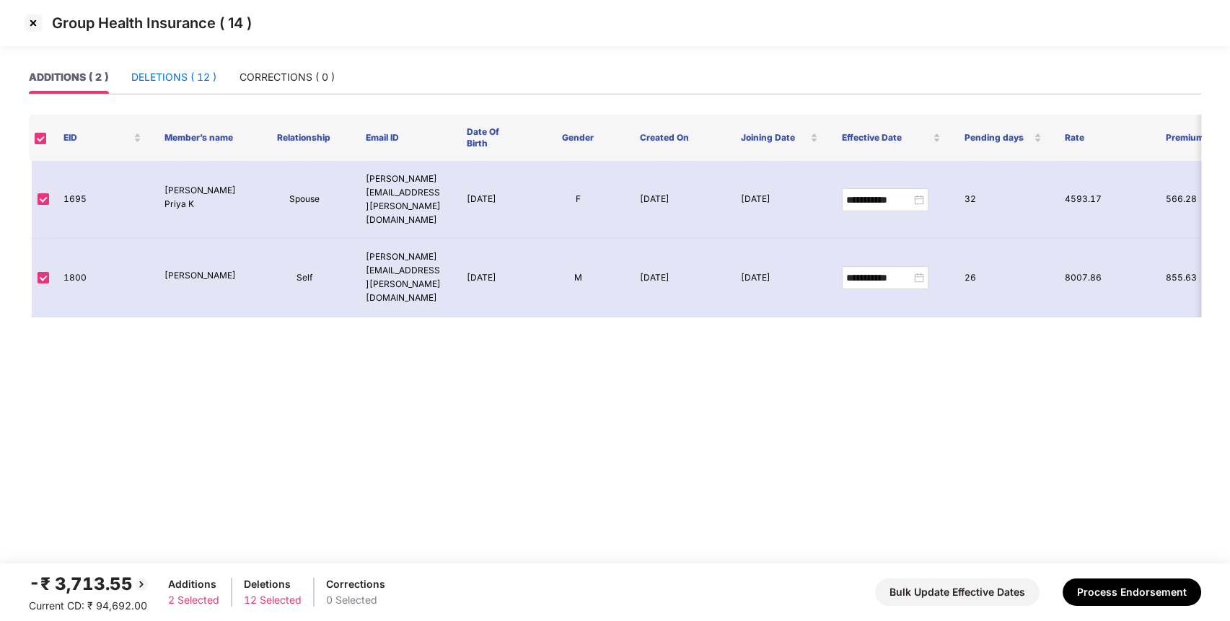
click at [204, 82] on div "DELETIONS ( 12 )" at bounding box center [173, 77] width 85 height 16
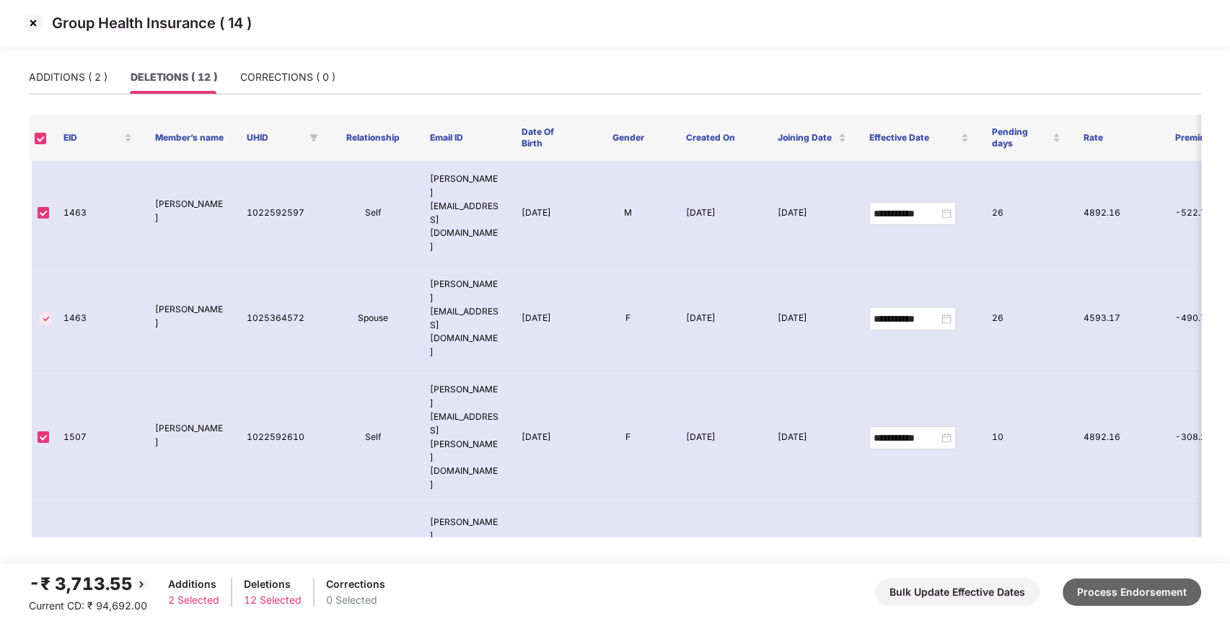
click at [1113, 588] on button "Process Endorsement" at bounding box center [1132, 592] width 139 height 27
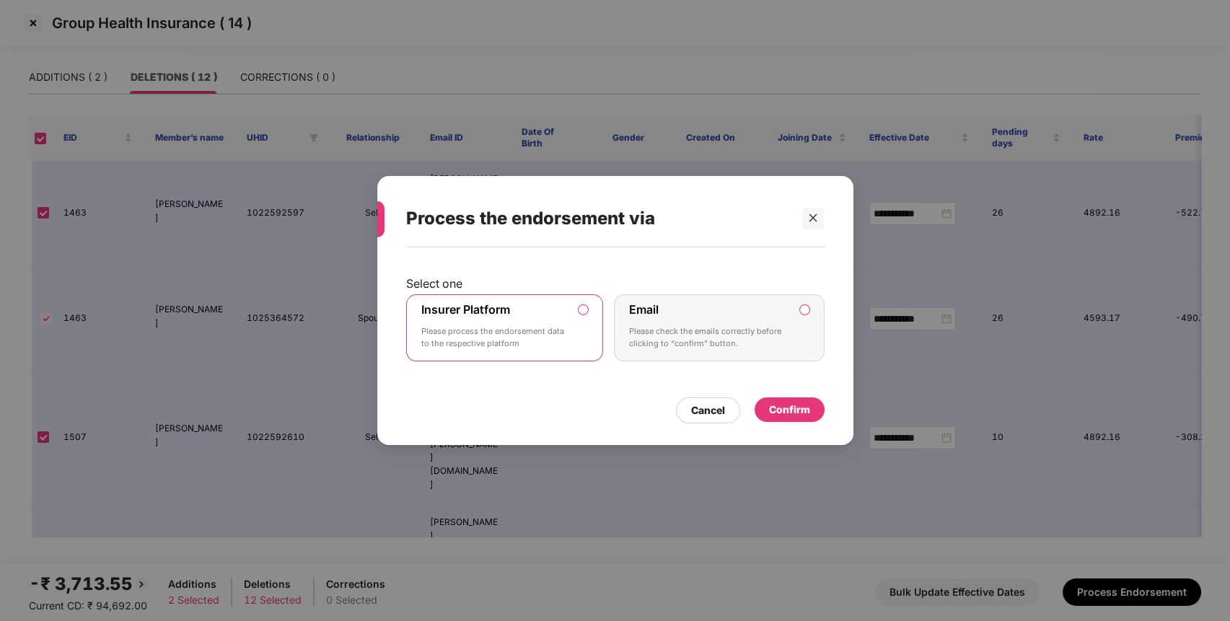
click at [803, 404] on div "Confirm" at bounding box center [789, 410] width 41 height 16
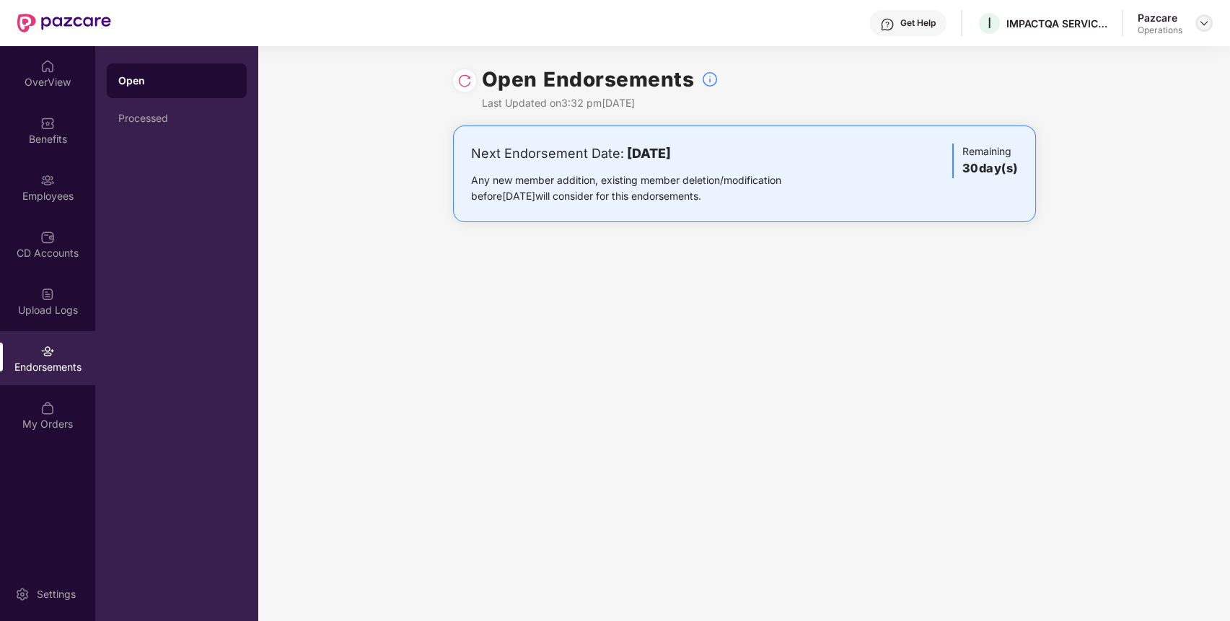
click at [1201, 17] on img at bounding box center [1204, 23] width 12 height 12
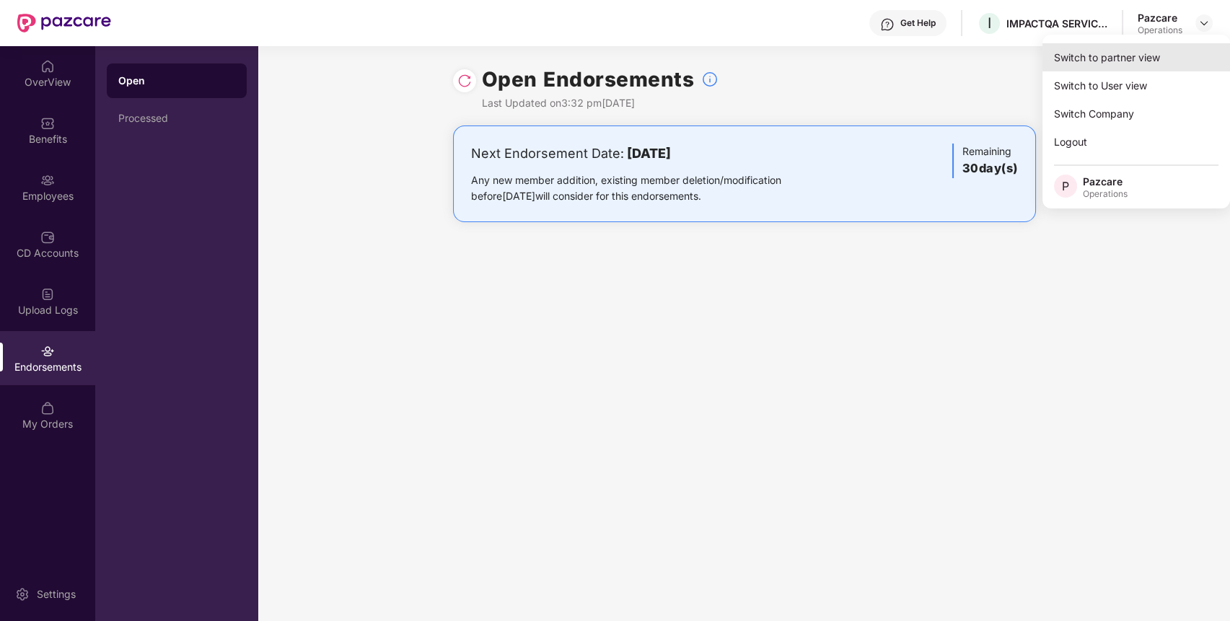
click at [1171, 53] on div "Switch to partner view" at bounding box center [1136, 57] width 188 height 28
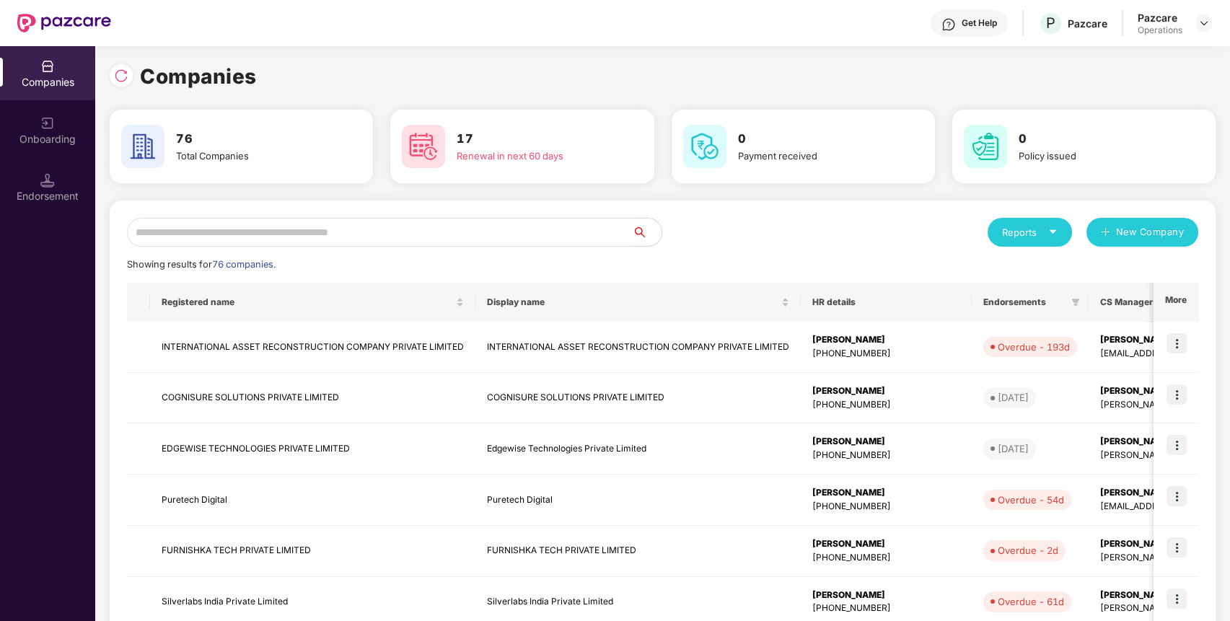
click at [511, 238] on input "text" at bounding box center [380, 232] width 506 height 29
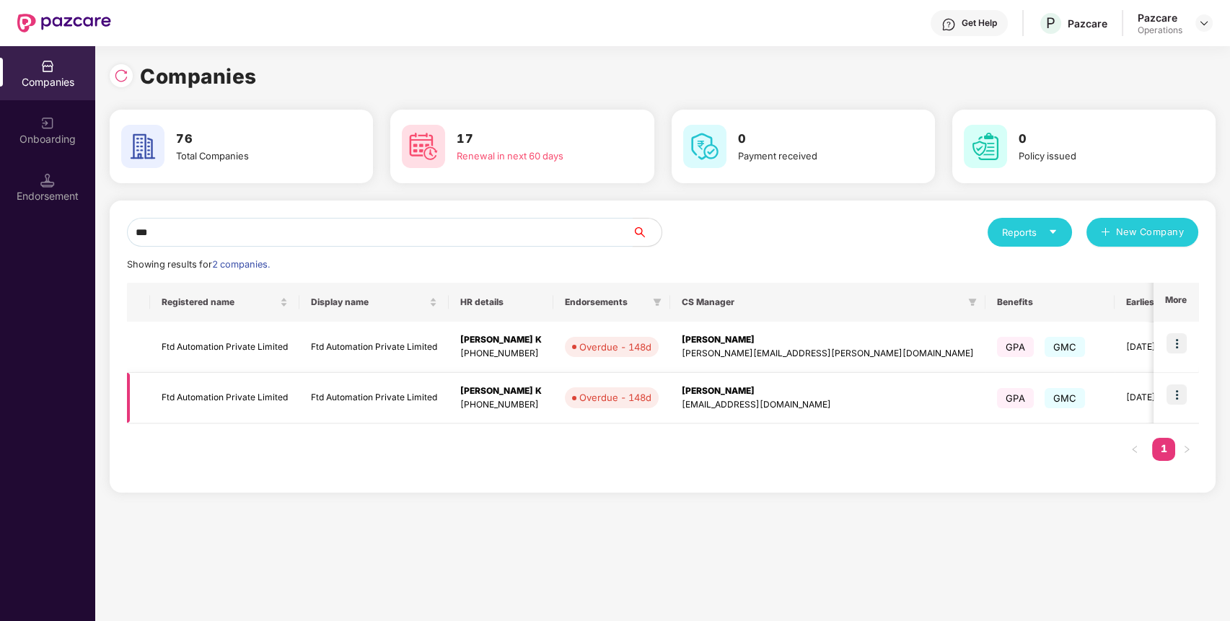
type input "***"
click at [1186, 395] on img at bounding box center [1176, 394] width 20 height 20
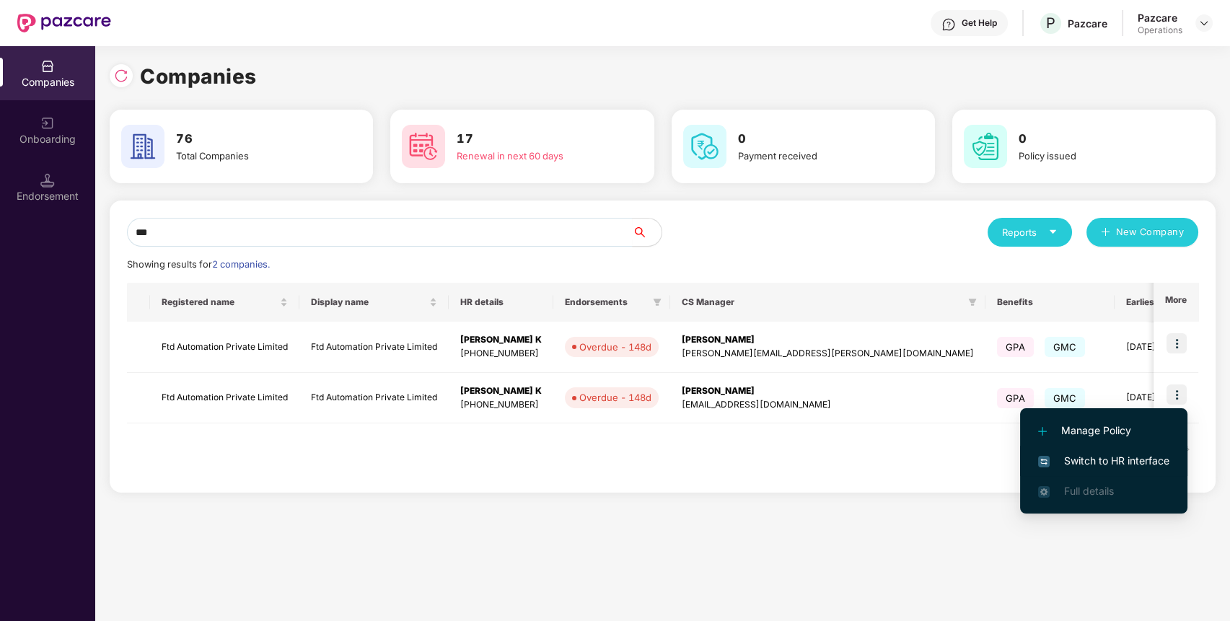
click at [1153, 448] on li "Switch to HR interface" at bounding box center [1103, 461] width 167 height 30
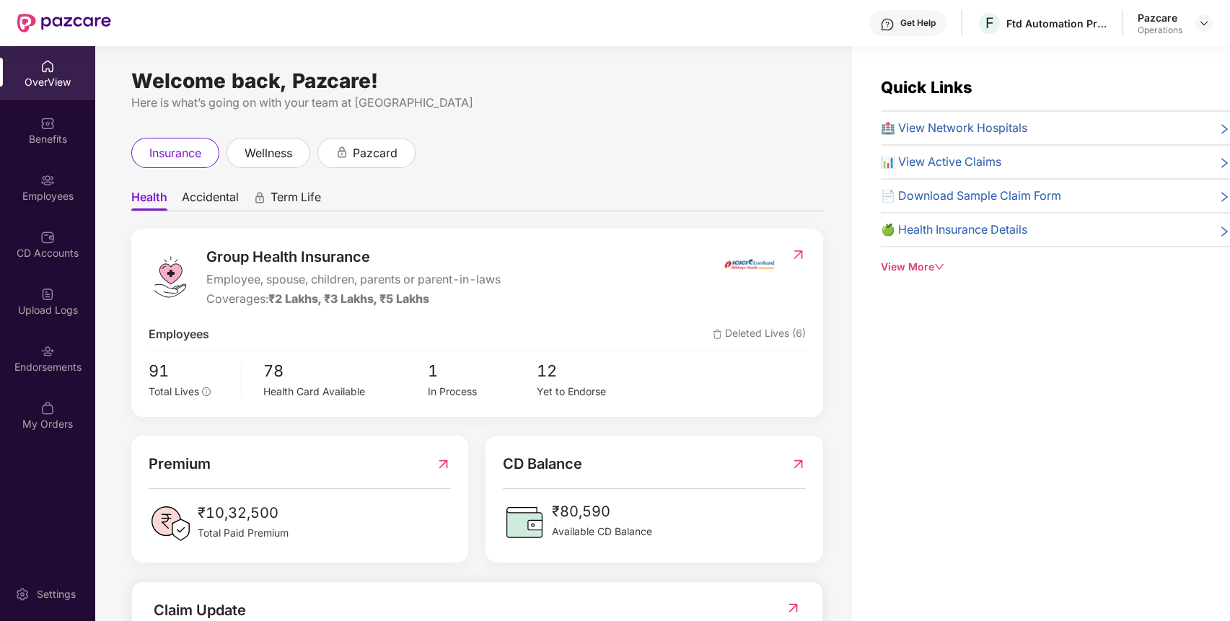
click at [35, 354] on div "Endorsements" at bounding box center [47, 358] width 95 height 54
